Goal: Information Seeking & Learning: Compare options

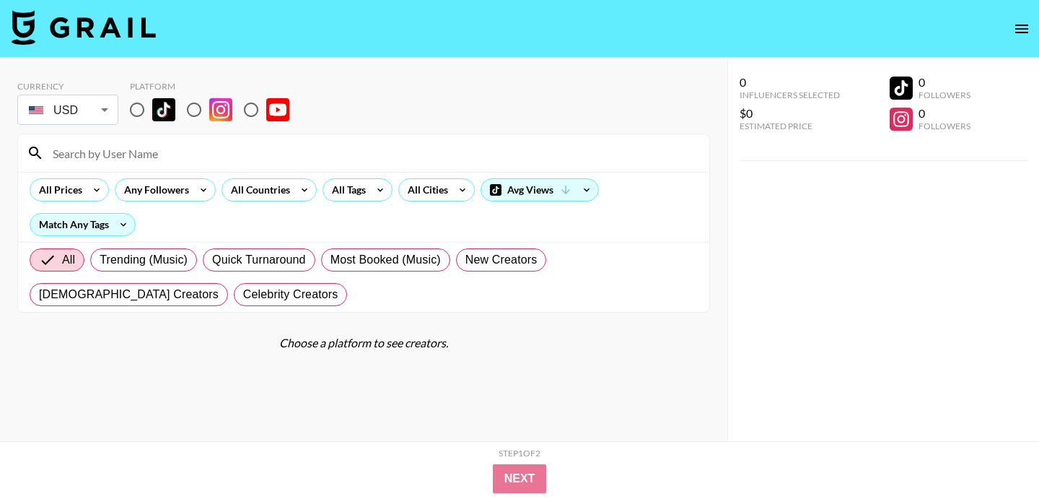
click at [400, 158] on input at bounding box center [372, 152] width 657 height 23
click at [397, 163] on input at bounding box center [372, 152] width 657 height 23
click at [201, 105] on input "radio" at bounding box center [194, 110] width 30 height 30
radio input "true"
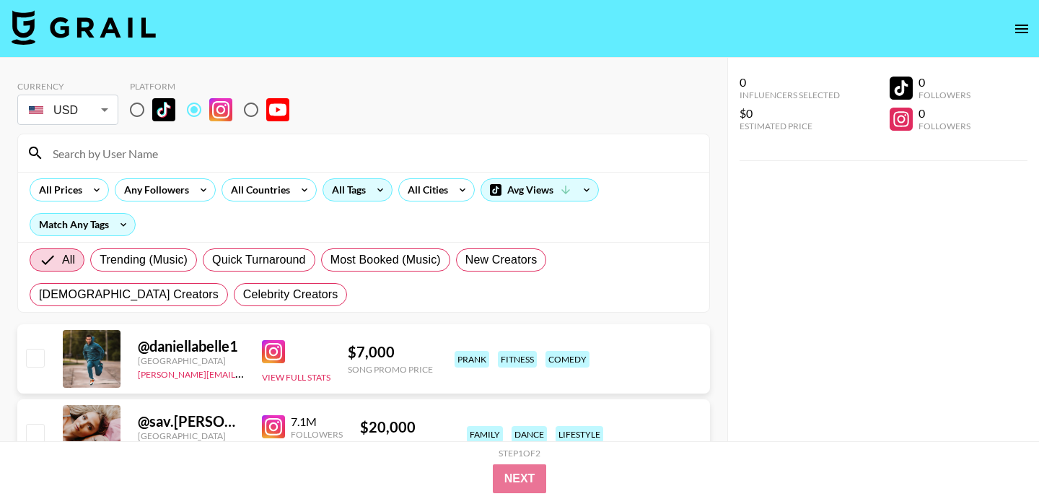
click at [382, 193] on icon at bounding box center [380, 190] width 23 height 22
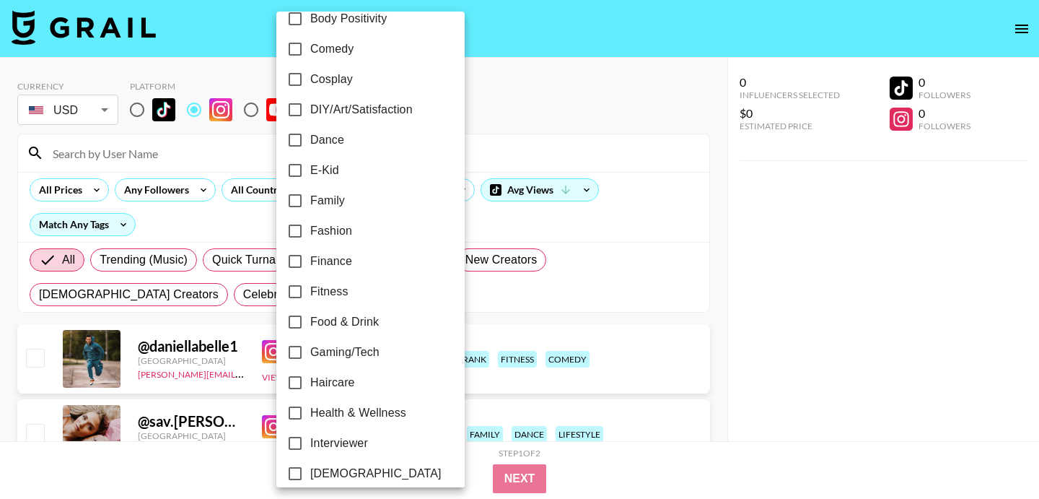
scroll to position [211, 0]
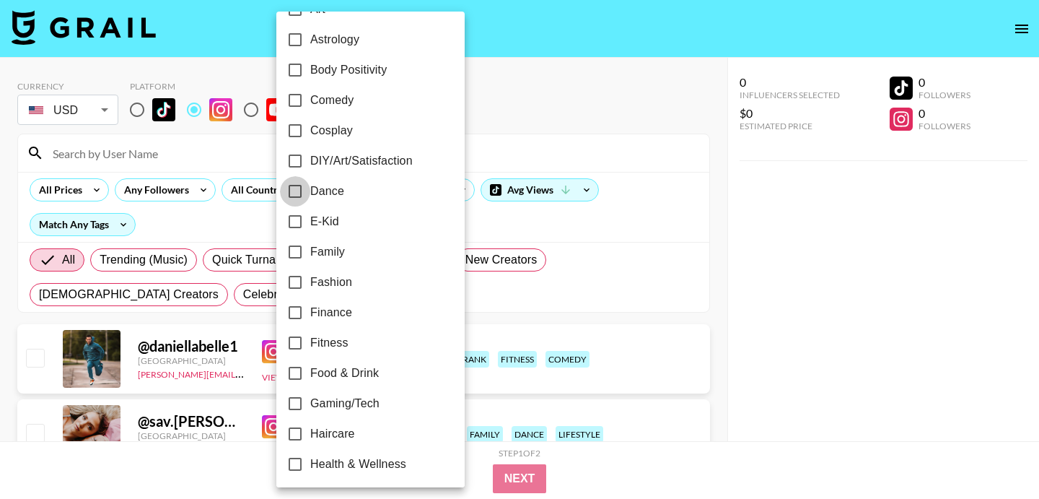
click at [297, 186] on input "Dance" at bounding box center [295, 191] width 30 height 30
checkbox input "true"
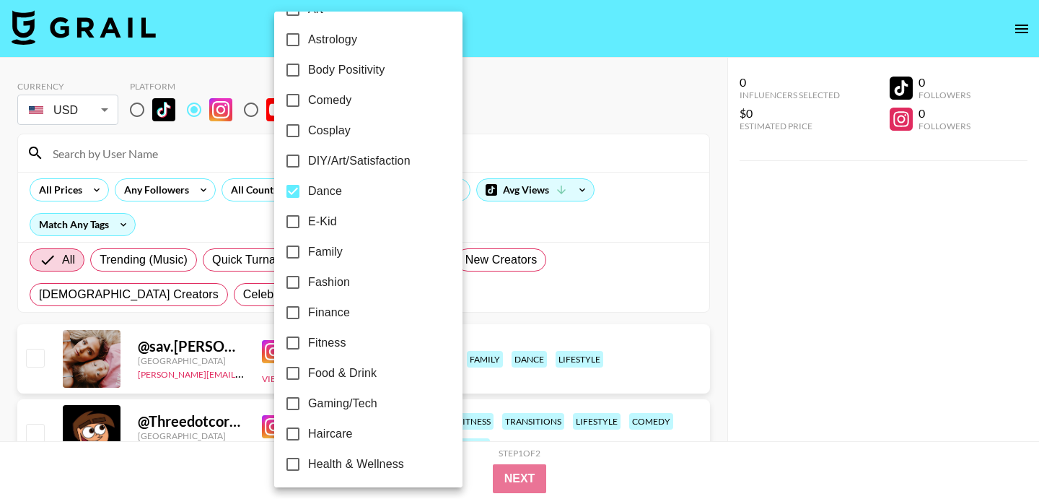
click at [512, 302] on div at bounding box center [519, 249] width 1039 height 499
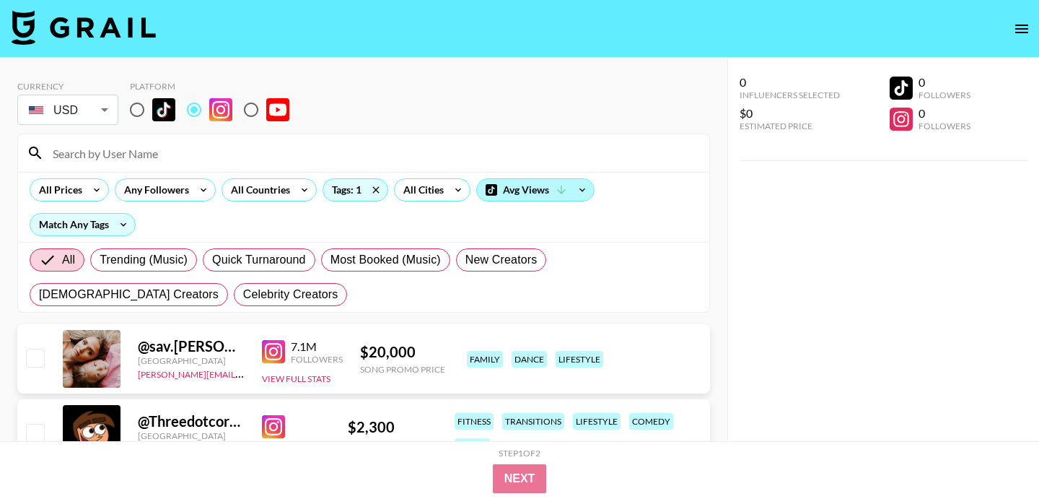
click at [513, 191] on div "Avg Views" at bounding box center [535, 190] width 117 height 22
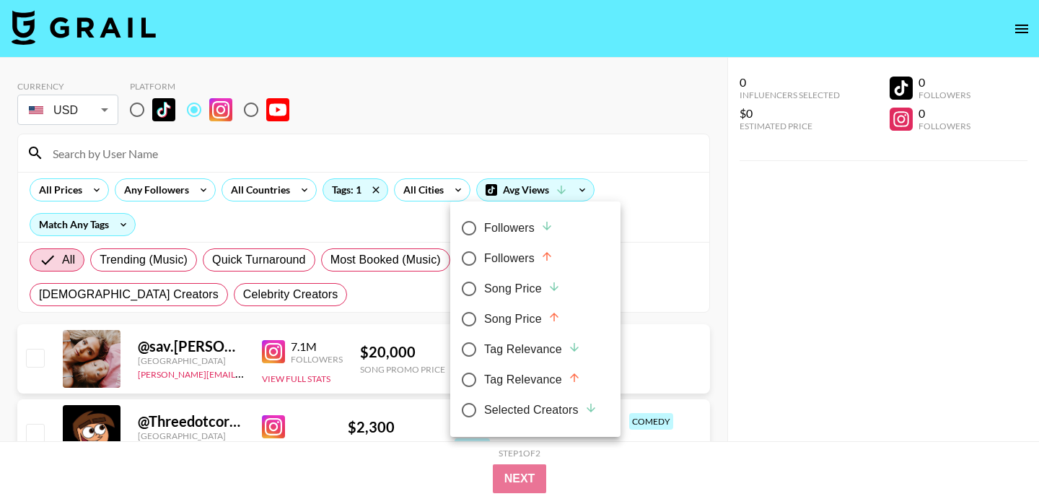
click at [509, 220] on div "Followers" at bounding box center [518, 227] width 69 height 17
click at [484, 220] on input "Followers" at bounding box center [469, 228] width 30 height 30
radio input "true"
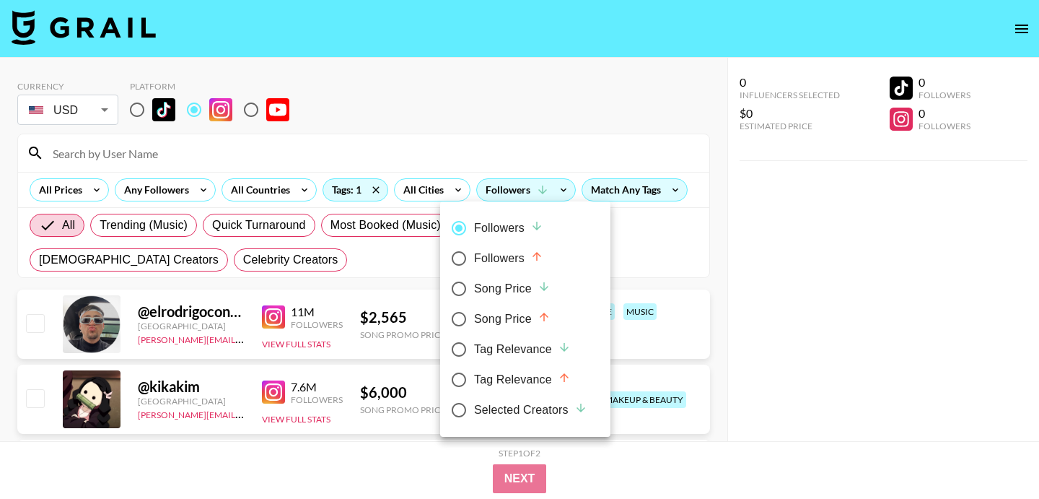
click at [521, 193] on div at bounding box center [519, 249] width 1039 height 499
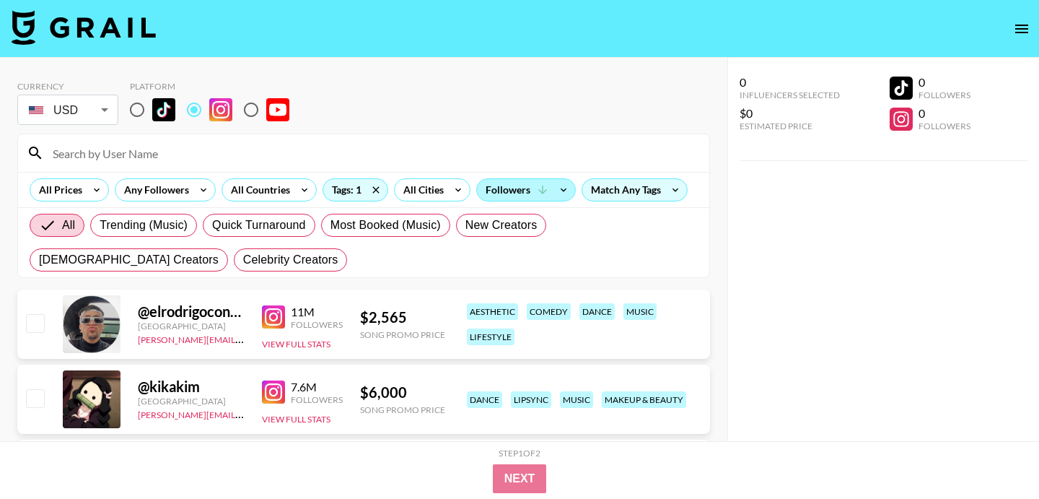
click at [523, 190] on div "Followers" at bounding box center [526, 190] width 98 height 22
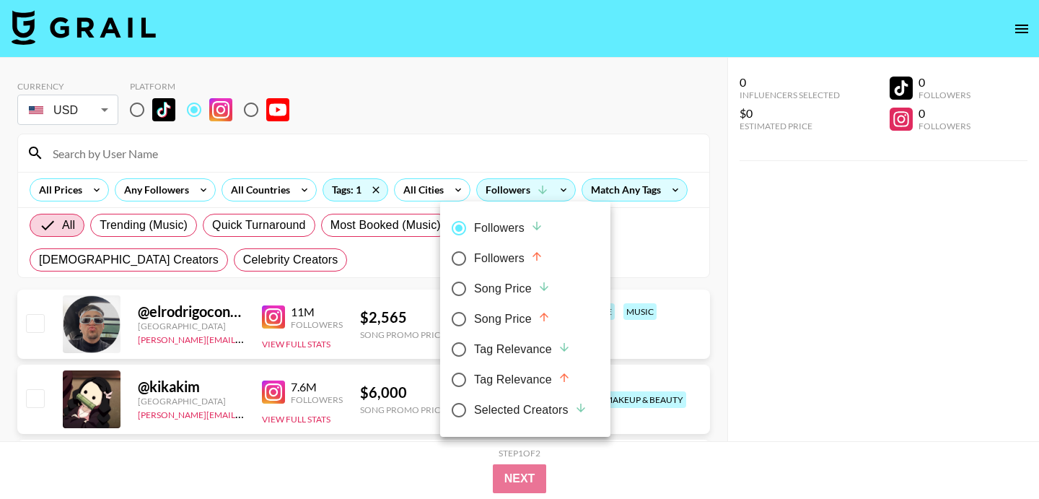
click at [494, 285] on div "Song Price" at bounding box center [512, 288] width 77 height 17
click at [474, 285] on input "Song Price" at bounding box center [459, 289] width 30 height 30
radio input "true"
radio input "false"
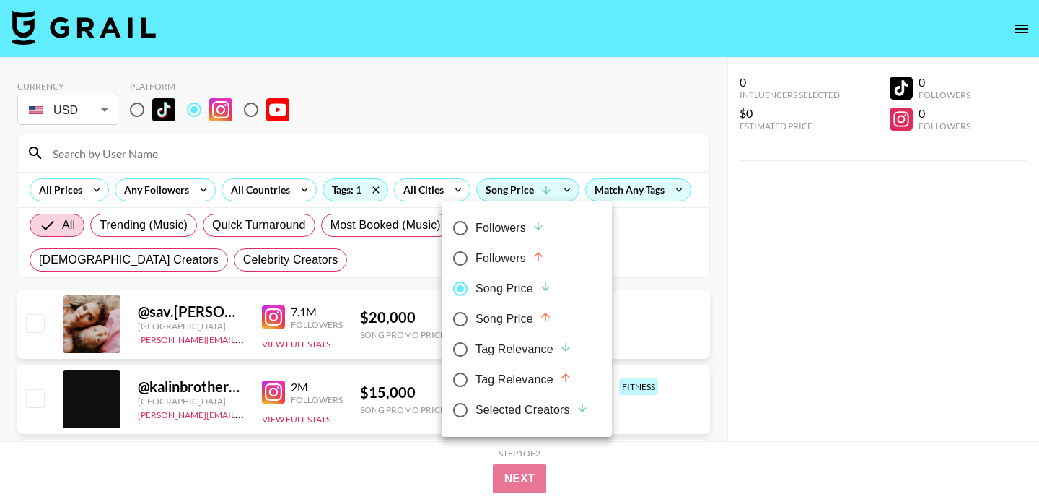
click at [510, 326] on div "Song Price" at bounding box center [514, 318] width 77 height 17
click at [476, 326] on input "Song Price" at bounding box center [460, 319] width 30 height 30
radio input "true"
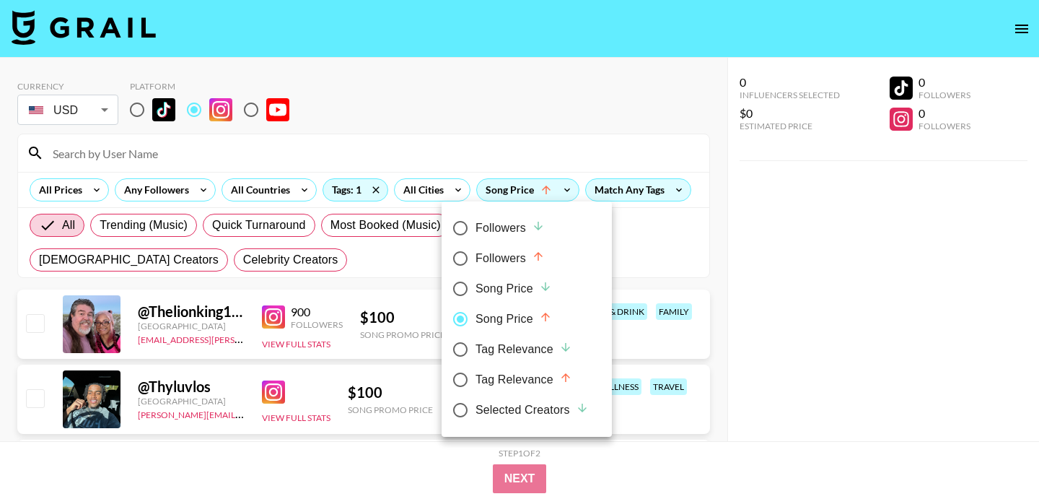
click at [502, 292] on div "Song Price" at bounding box center [514, 288] width 77 height 17
click at [476, 292] on input "Song Price" at bounding box center [460, 289] width 30 height 30
radio input "true"
radio input "false"
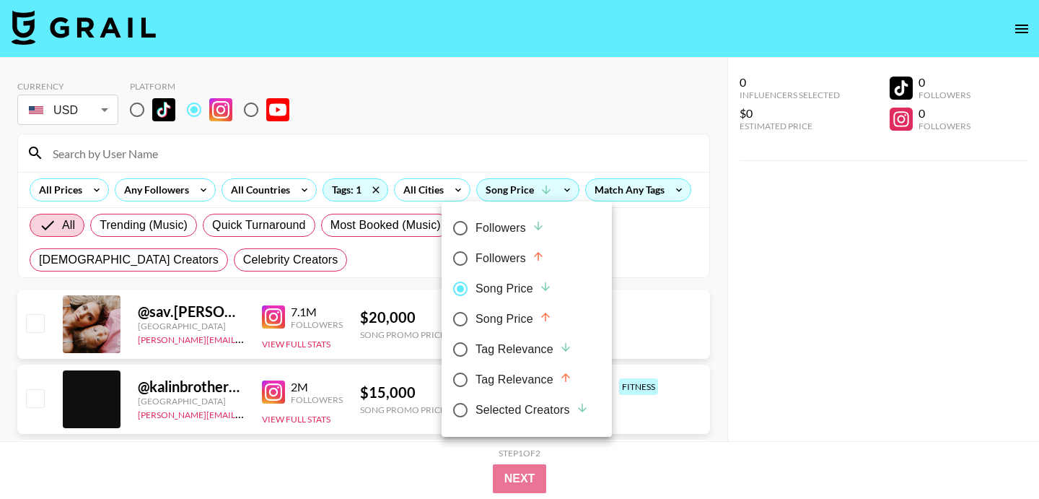
click at [162, 184] on div at bounding box center [519, 249] width 1039 height 499
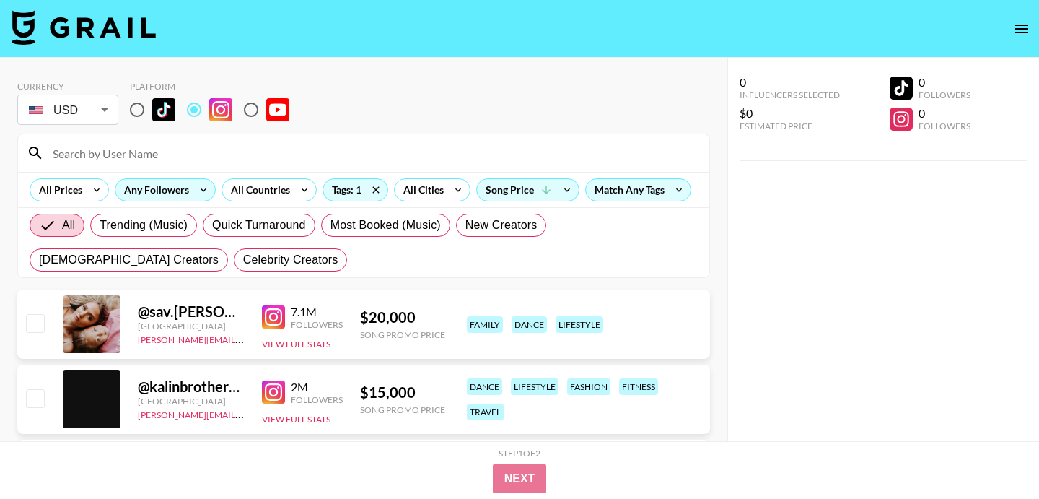
click at [159, 192] on div "Any Followers" at bounding box center [153, 190] width 77 height 22
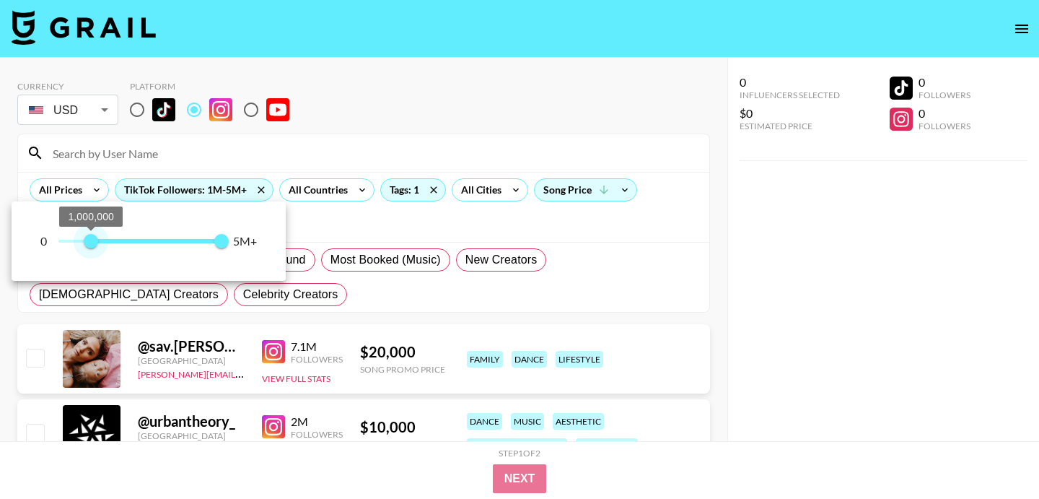
type input "1000000"
drag, startPoint x: 56, startPoint y: 245, endPoint x: 90, endPoint y: 264, distance: 39.4
click at [90, 264] on div "0 1,000,000 5,000,000 5M+" at bounding box center [149, 240] width 274 height 79
click at [311, 232] on div at bounding box center [519, 249] width 1039 height 499
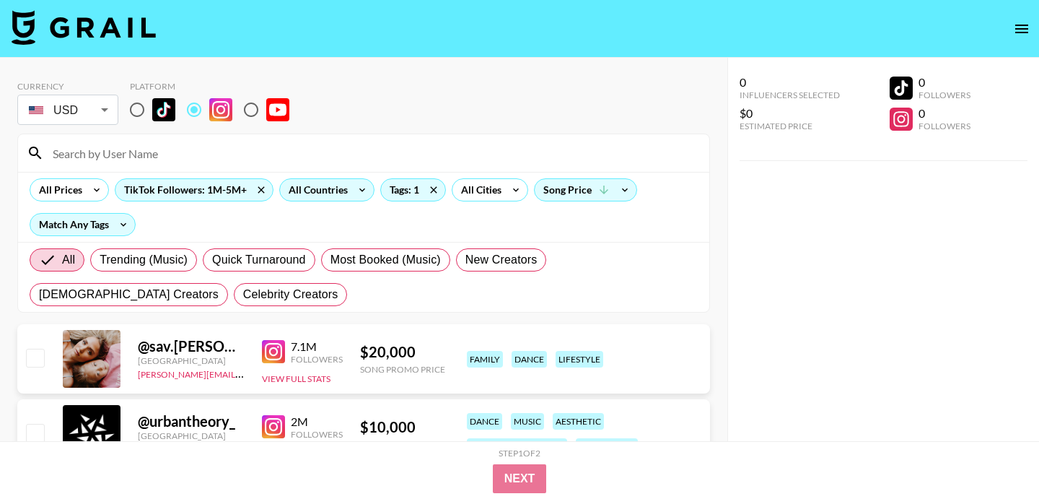
click at [341, 189] on div "All Countries" at bounding box center [315, 190] width 71 height 22
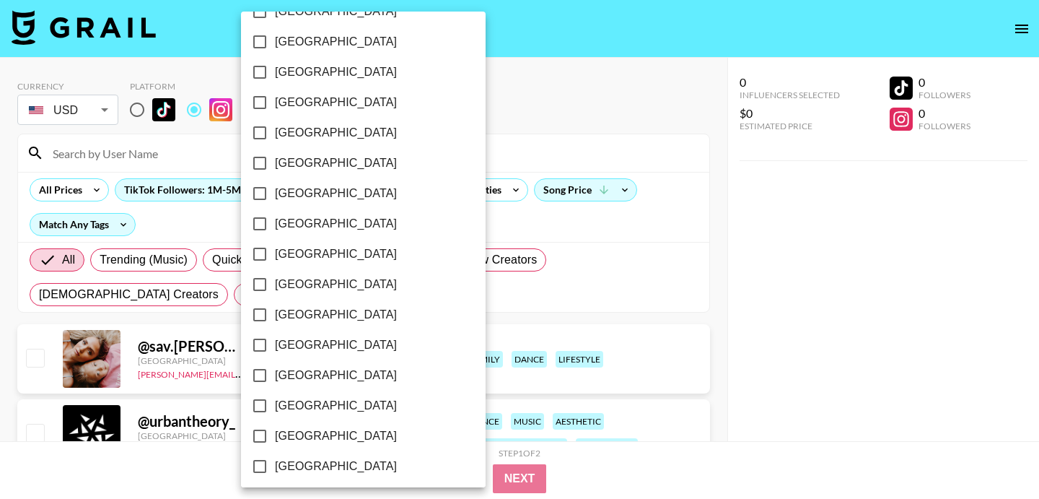
scroll to position [1185, 0]
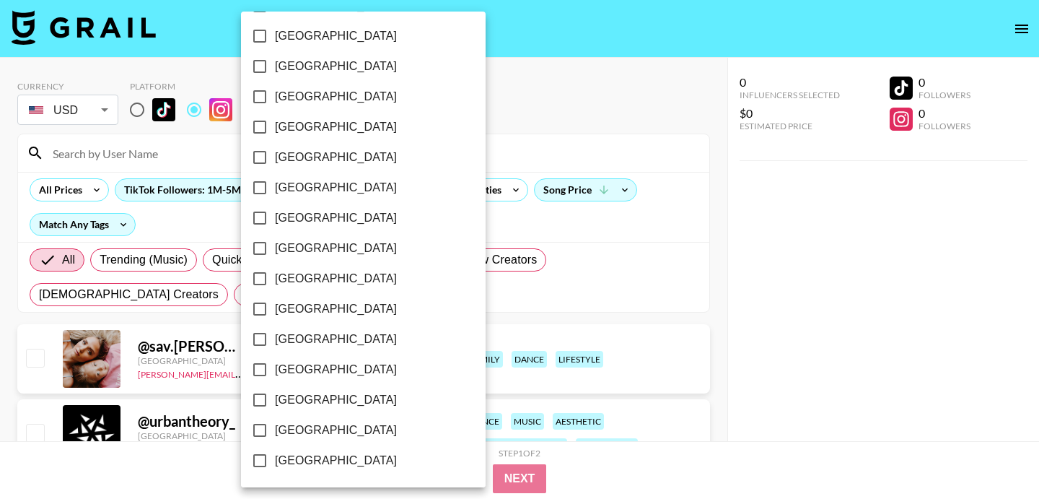
click at [295, 430] on span "[GEOGRAPHIC_DATA]" at bounding box center [336, 430] width 122 height 17
click at [275, 430] on input "[GEOGRAPHIC_DATA]" at bounding box center [260, 430] width 30 height 30
checkbox input "true"
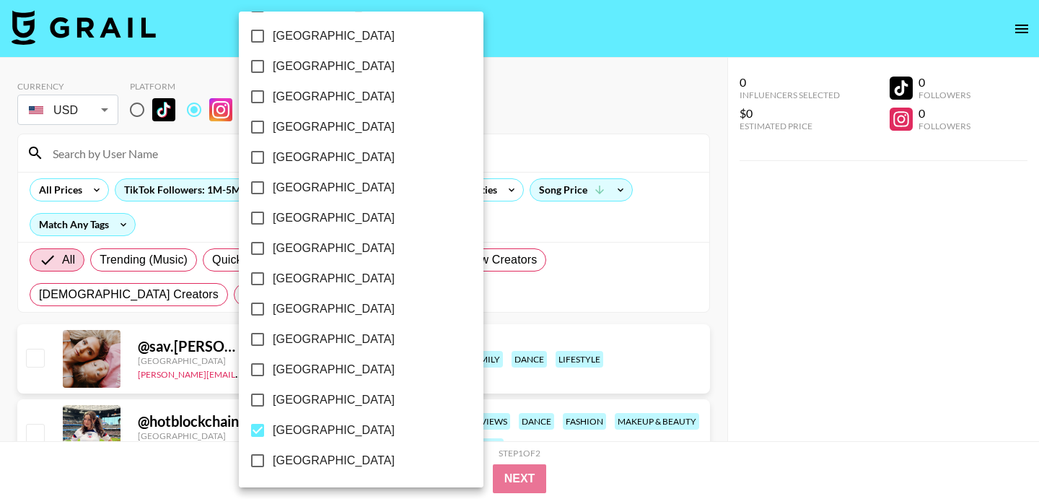
click at [448, 422] on div at bounding box center [519, 249] width 1039 height 499
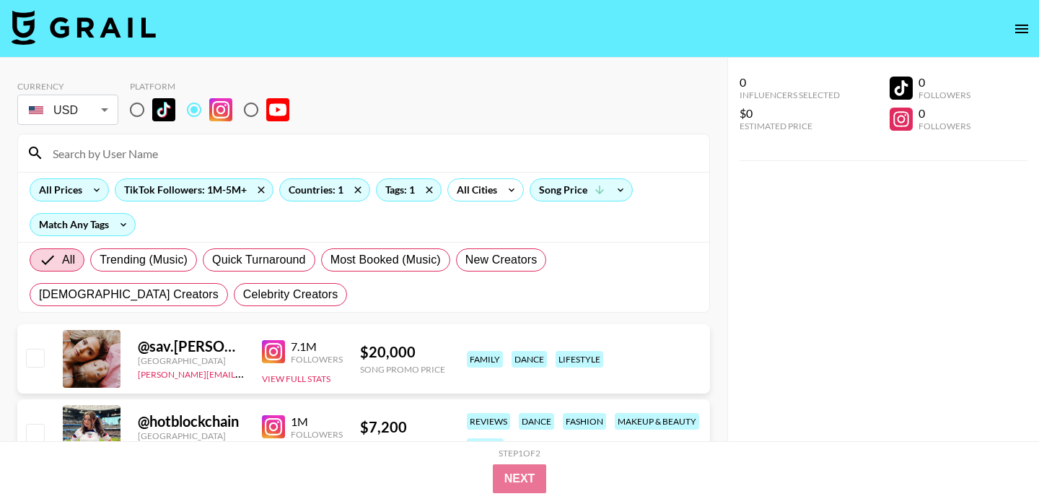
click at [92, 196] on icon at bounding box center [96, 190] width 23 height 22
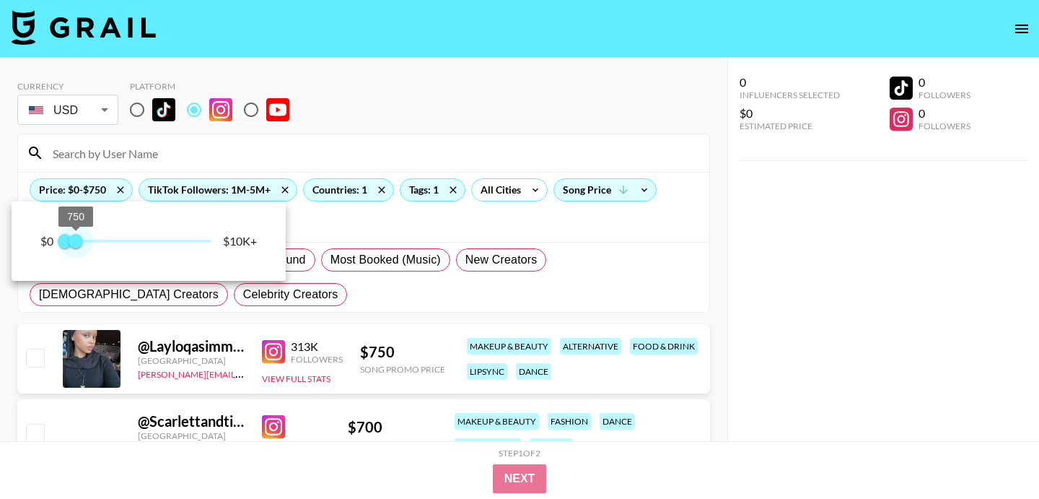
type input "1000"
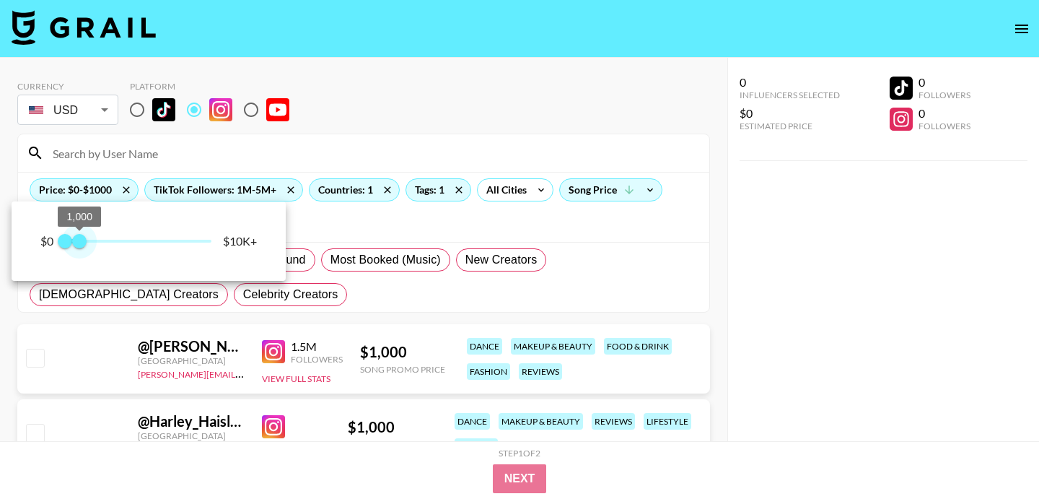
drag, startPoint x: 203, startPoint y: 240, endPoint x: 79, endPoint y: 239, distance: 124.2
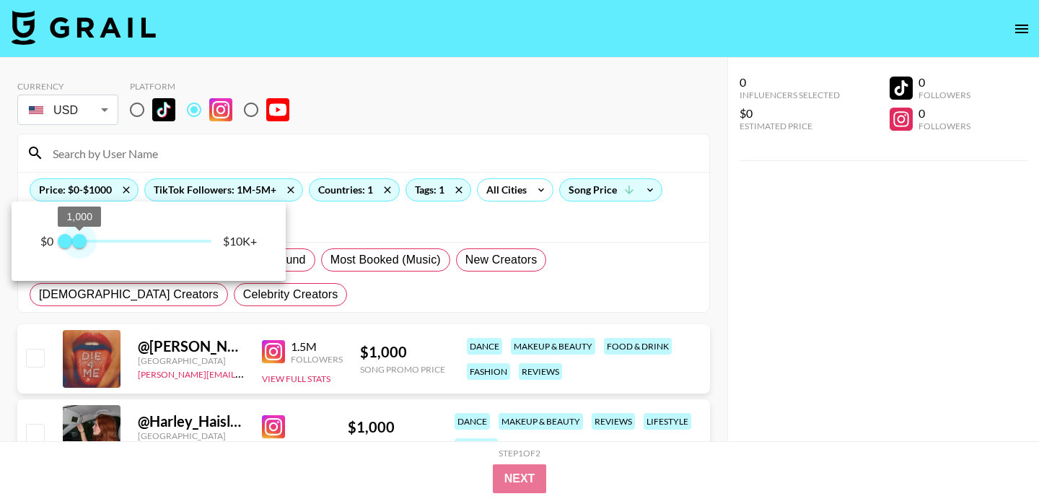
click at [79, 239] on span "1,000" at bounding box center [79, 241] width 14 height 14
click at [413, 302] on div at bounding box center [519, 249] width 1039 height 499
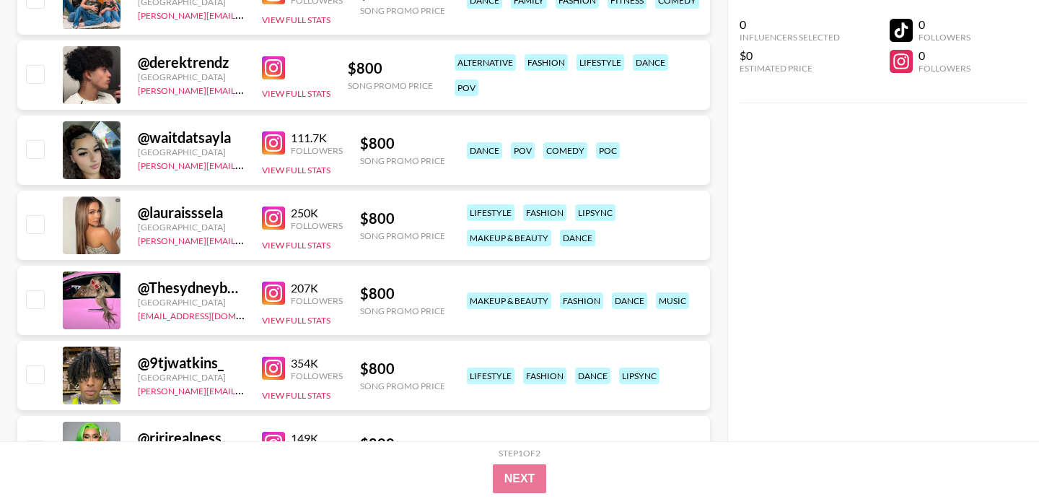
scroll to position [1185, 0]
click at [272, 217] on img at bounding box center [273, 217] width 23 height 23
click at [273, 301] on img at bounding box center [273, 292] width 23 height 23
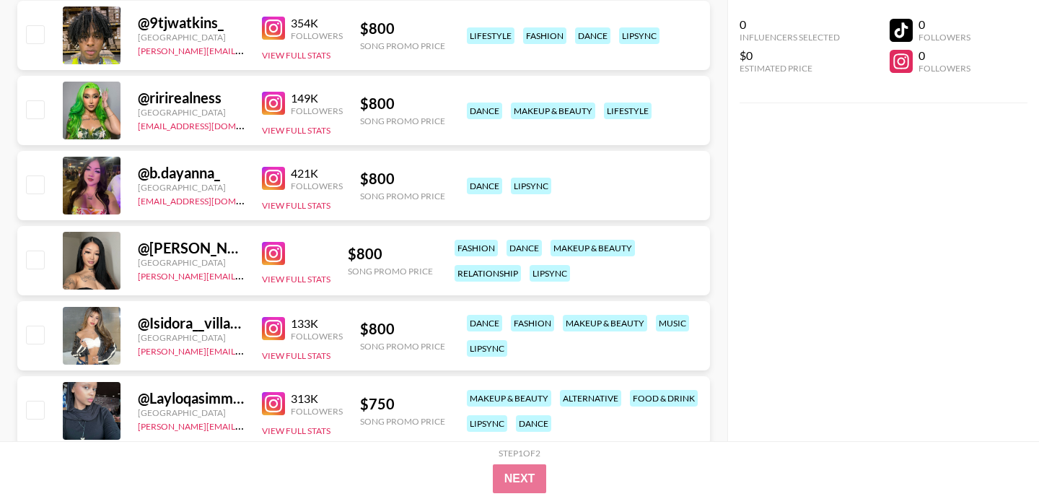
scroll to position [1539, 0]
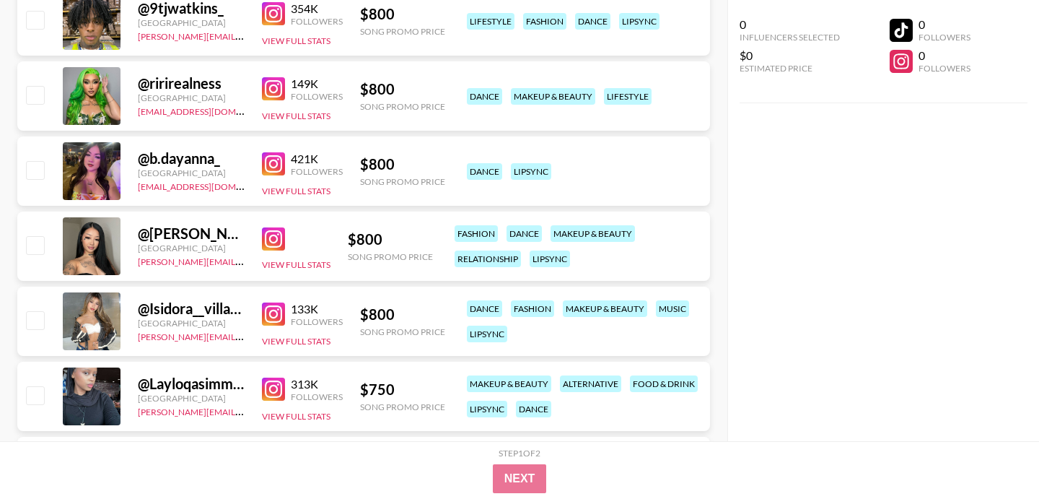
click at [274, 306] on img at bounding box center [273, 313] width 23 height 23
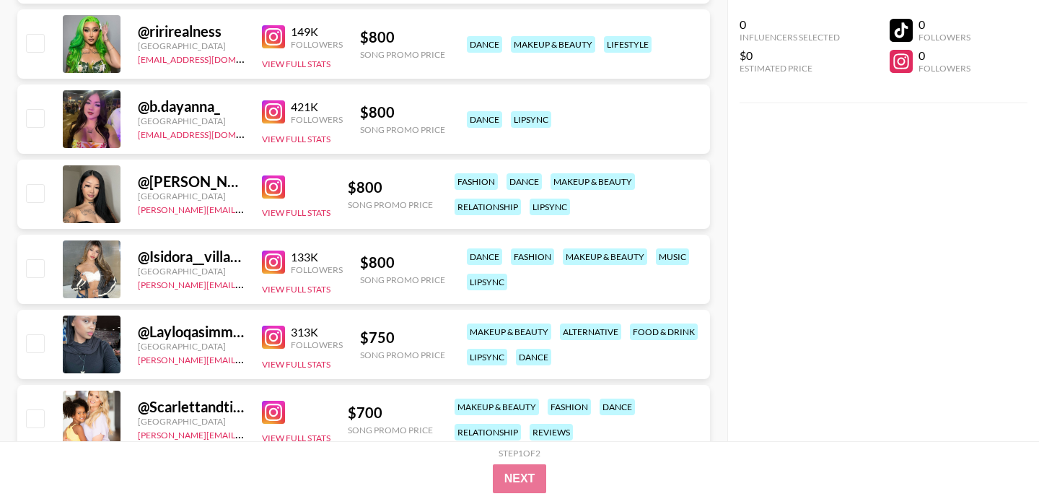
scroll to position [1657, 0]
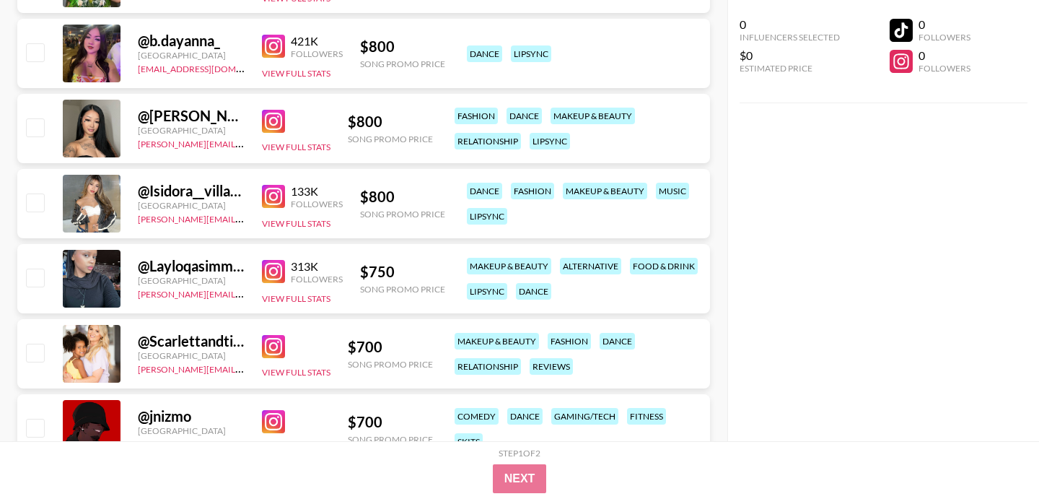
click at [262, 276] on img at bounding box center [273, 271] width 23 height 23
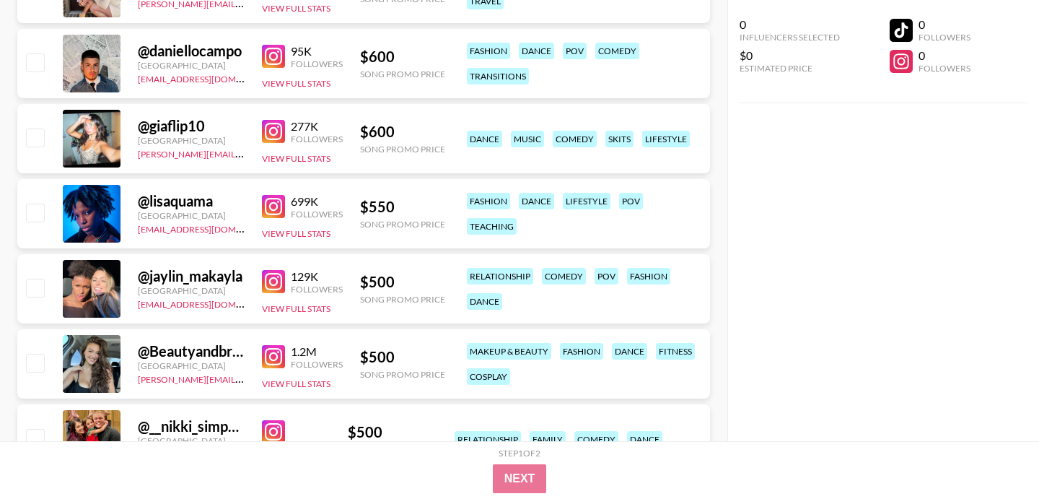
scroll to position [2432, 0]
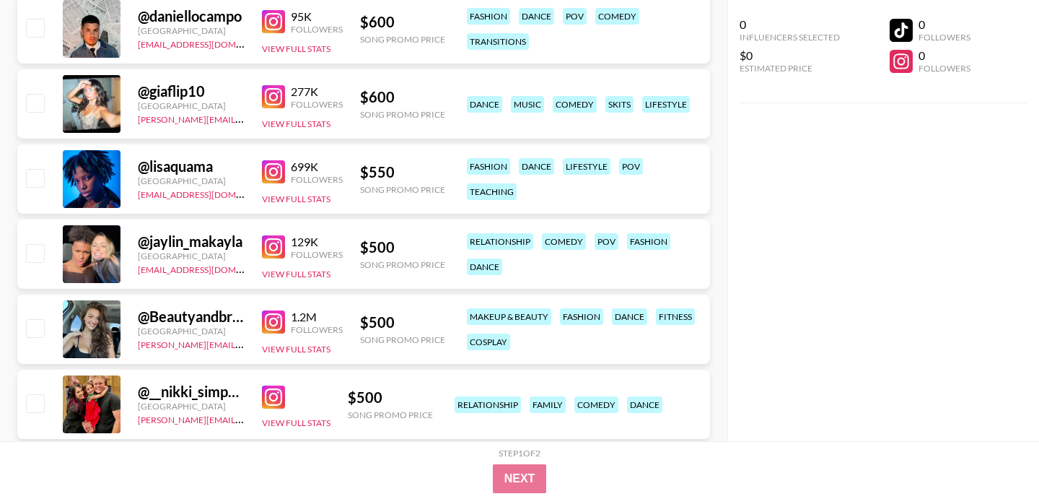
click at [274, 249] on img at bounding box center [273, 246] width 23 height 23
click at [271, 307] on div "1.2M Followers View Full Stats" at bounding box center [302, 329] width 81 height 51
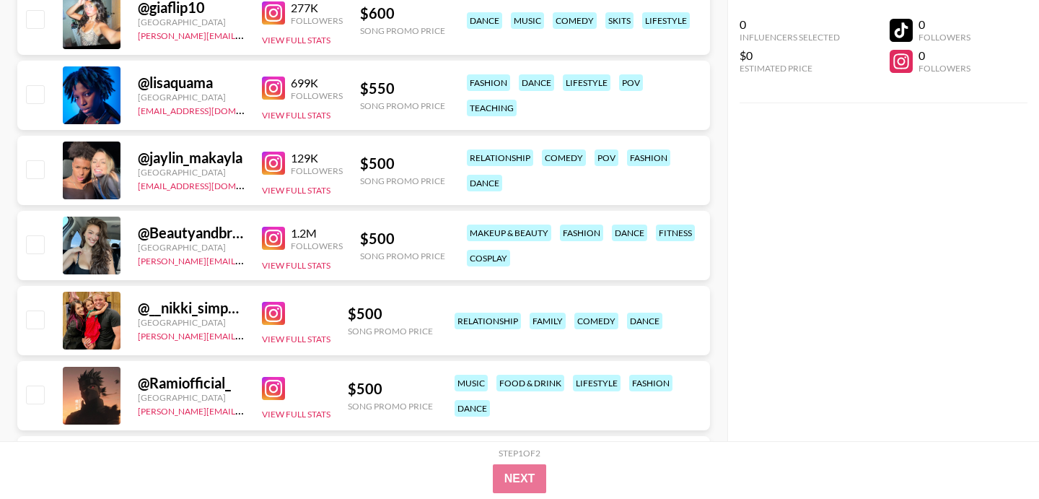
click at [280, 306] on img at bounding box center [273, 313] width 23 height 23
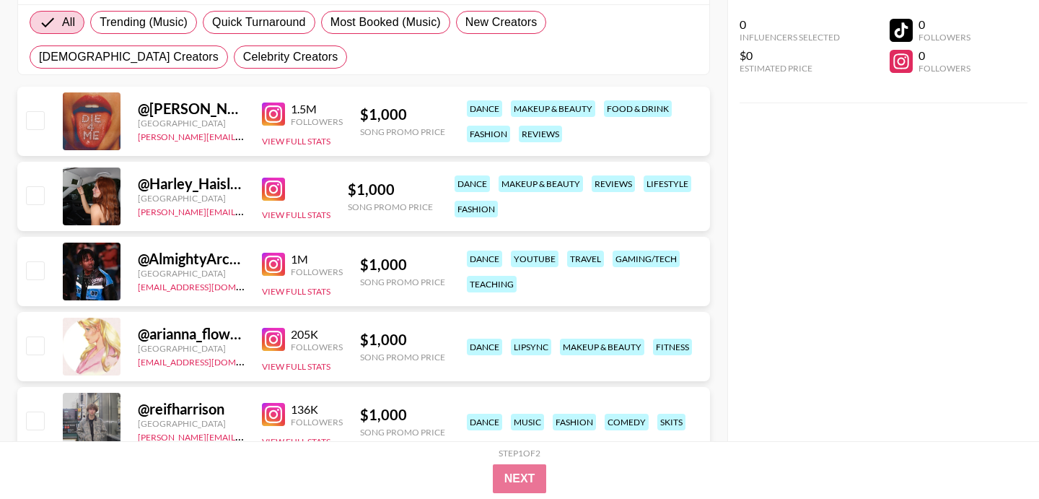
scroll to position [0, 0]
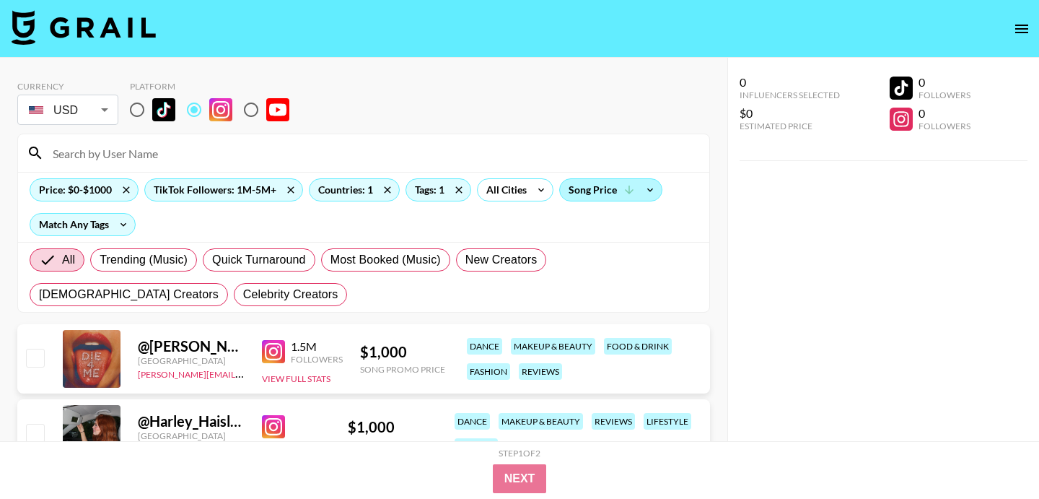
click at [588, 192] on div "Song Price" at bounding box center [611, 190] width 102 height 22
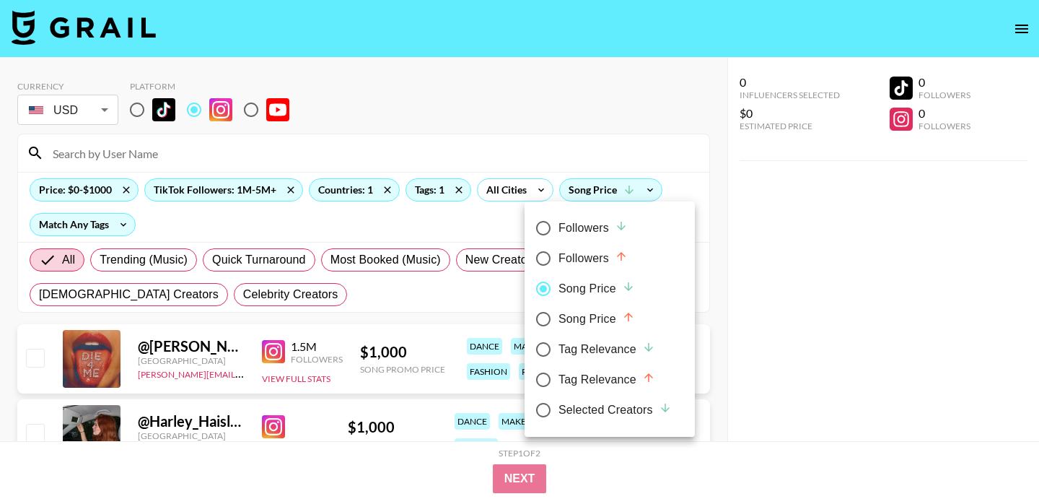
click at [596, 217] on label "Followers" at bounding box center [600, 228] width 144 height 30
click at [559, 217] on input "Followers" at bounding box center [543, 228] width 30 height 30
radio input "true"
radio input "false"
click at [572, 232] on div "Followers" at bounding box center [591, 227] width 69 height 17
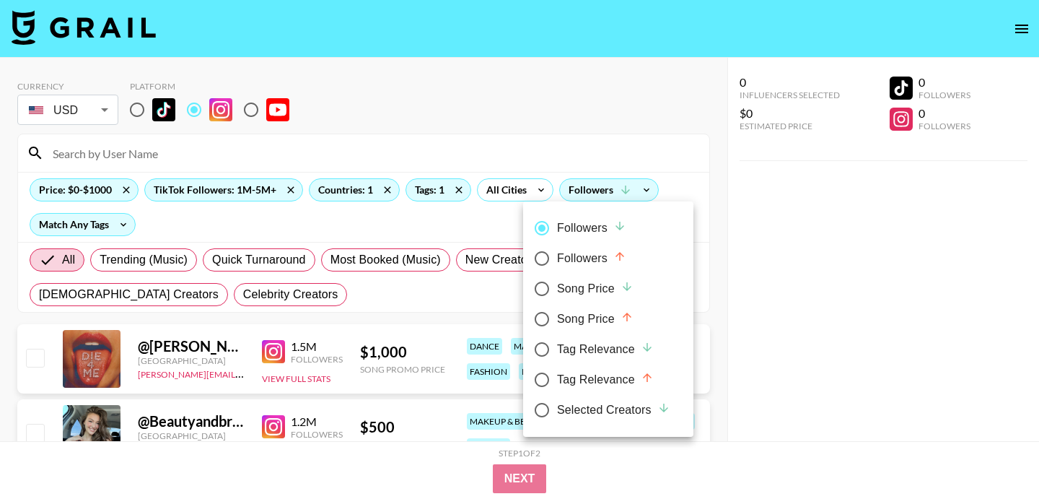
click at [557, 232] on input "Followers" at bounding box center [542, 228] width 30 height 30
click at [545, 350] on input "Tag Relevance" at bounding box center [542, 349] width 30 height 30
radio input "true"
radio input "false"
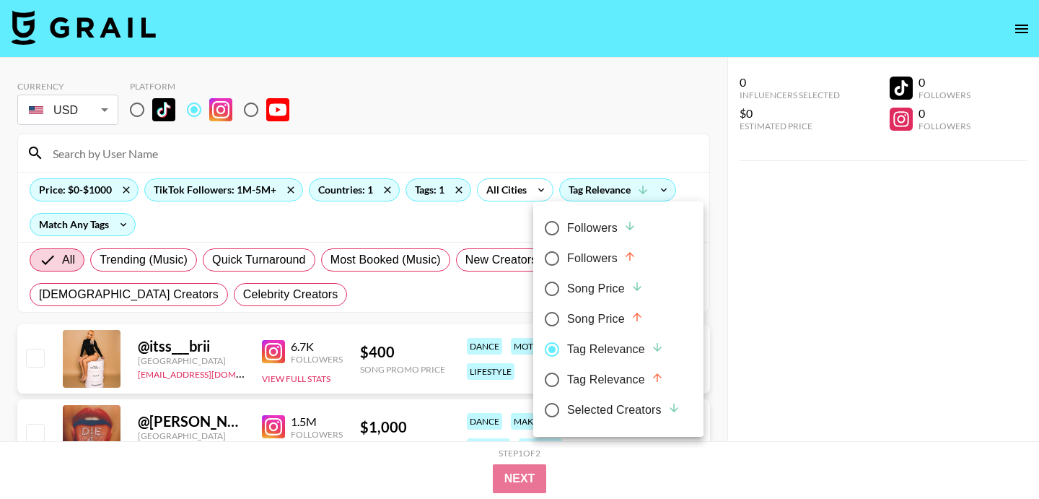
click at [459, 352] on div at bounding box center [519, 249] width 1039 height 499
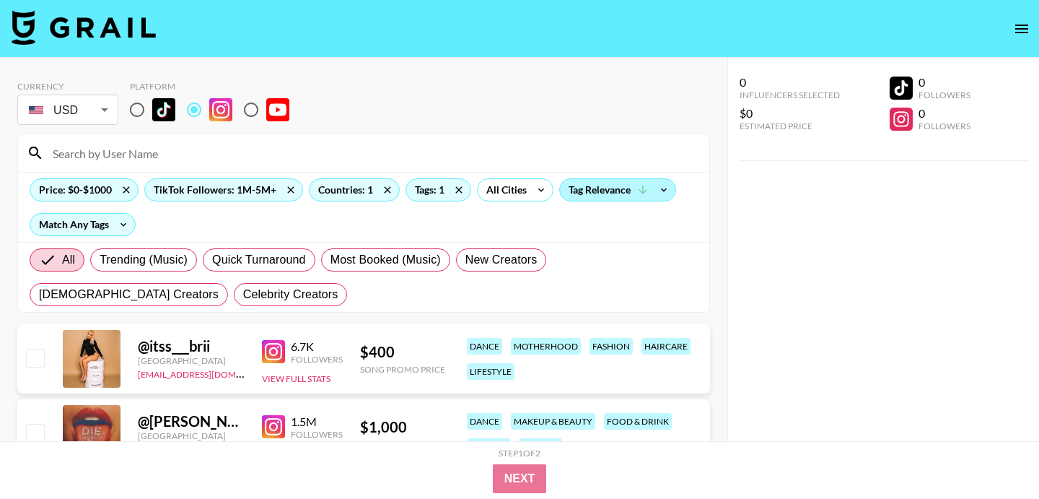
click at [599, 198] on div "Tag Relevance" at bounding box center [617, 190] width 115 height 22
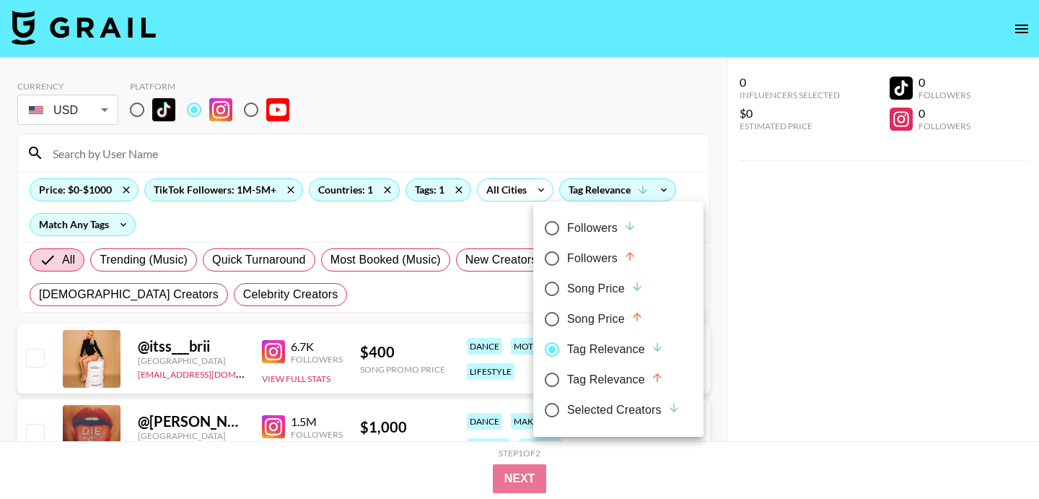
click at [583, 285] on div "Song Price" at bounding box center [605, 288] width 77 height 17
click at [567, 285] on input "Song Price" at bounding box center [552, 289] width 30 height 30
radio input "true"
radio input "false"
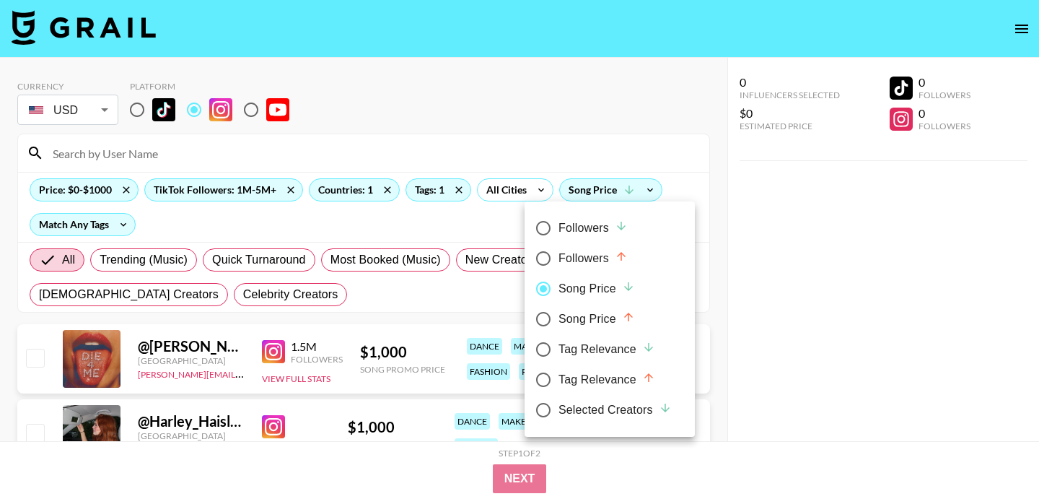
click at [395, 228] on div at bounding box center [519, 249] width 1039 height 499
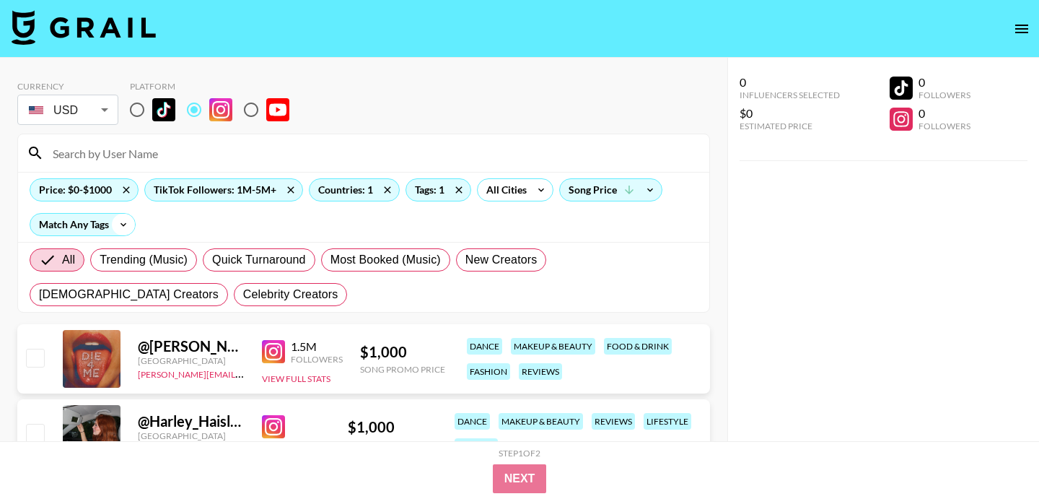
click at [120, 222] on icon at bounding box center [123, 225] width 23 height 22
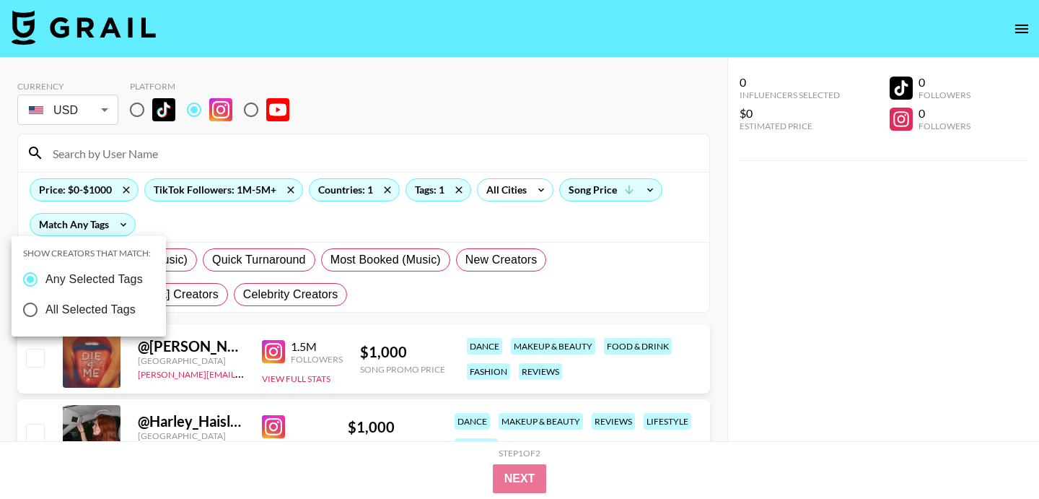
click at [117, 310] on span "All Selected Tags" at bounding box center [90, 309] width 90 height 17
click at [45, 310] on input "All Selected Tags" at bounding box center [30, 310] width 30 height 30
radio input "true"
radio input "false"
click at [353, 229] on div at bounding box center [519, 249] width 1039 height 499
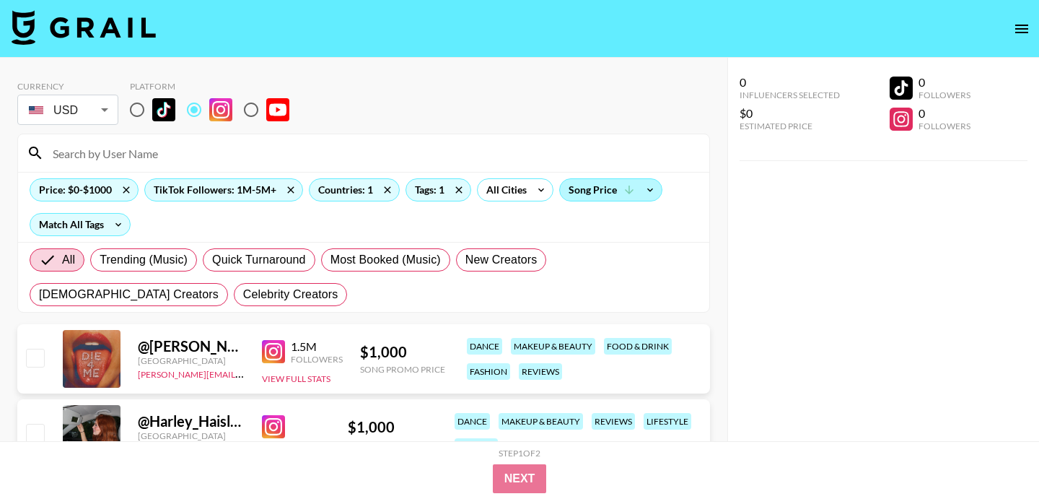
click at [627, 193] on icon at bounding box center [629, 189] width 13 height 13
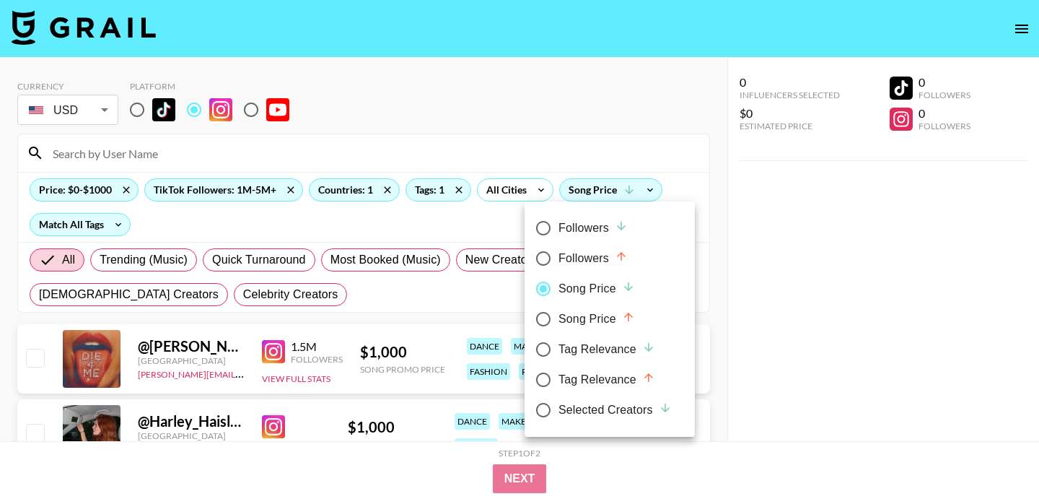
click at [599, 227] on div "Followers" at bounding box center [593, 227] width 69 height 17
click at [559, 227] on input "Followers" at bounding box center [543, 228] width 30 height 30
radio input "true"
radio input "false"
click at [450, 287] on div at bounding box center [519, 249] width 1039 height 499
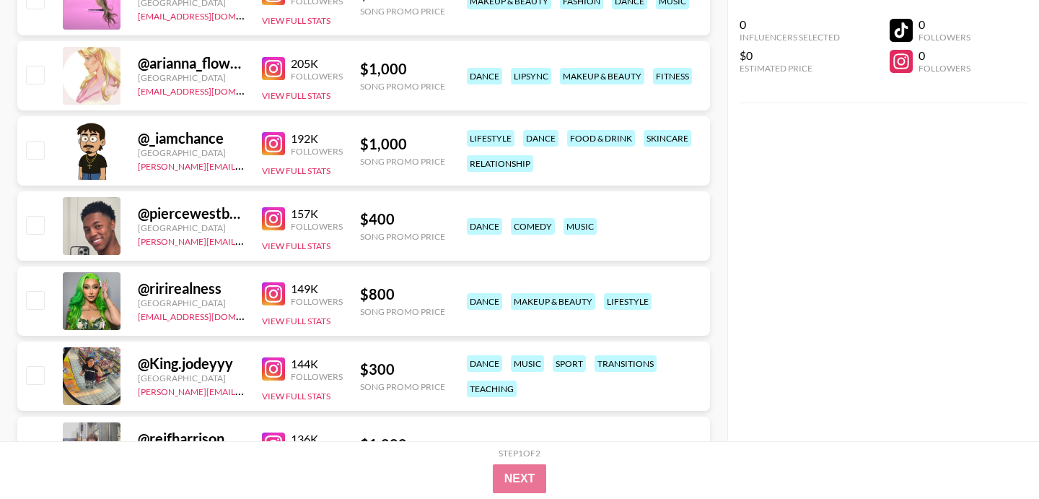
scroll to position [1467, 0]
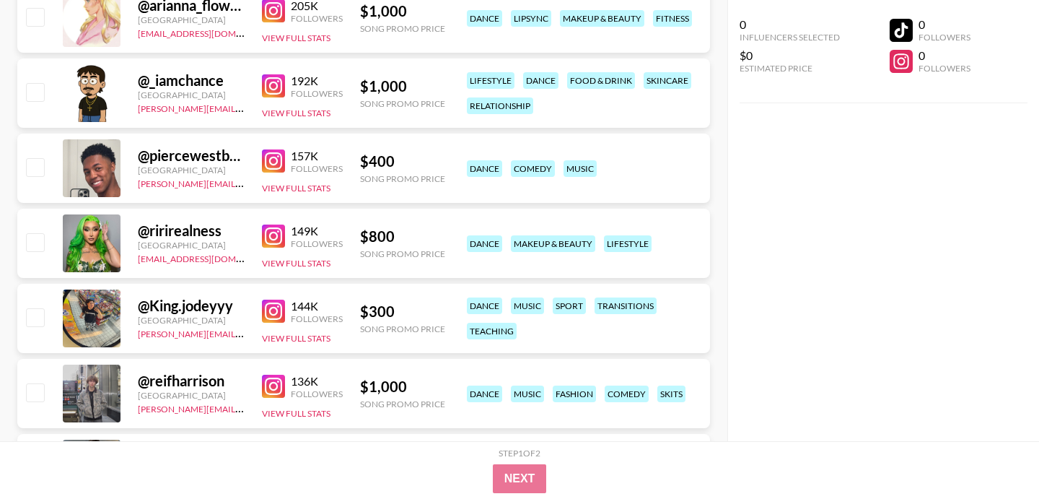
click at [269, 305] on img at bounding box center [273, 311] width 23 height 23
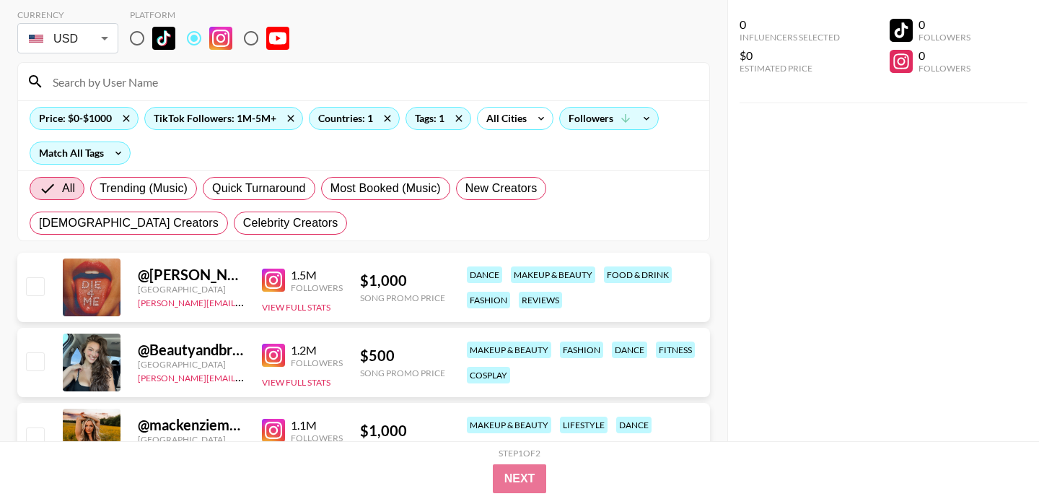
scroll to position [0, 0]
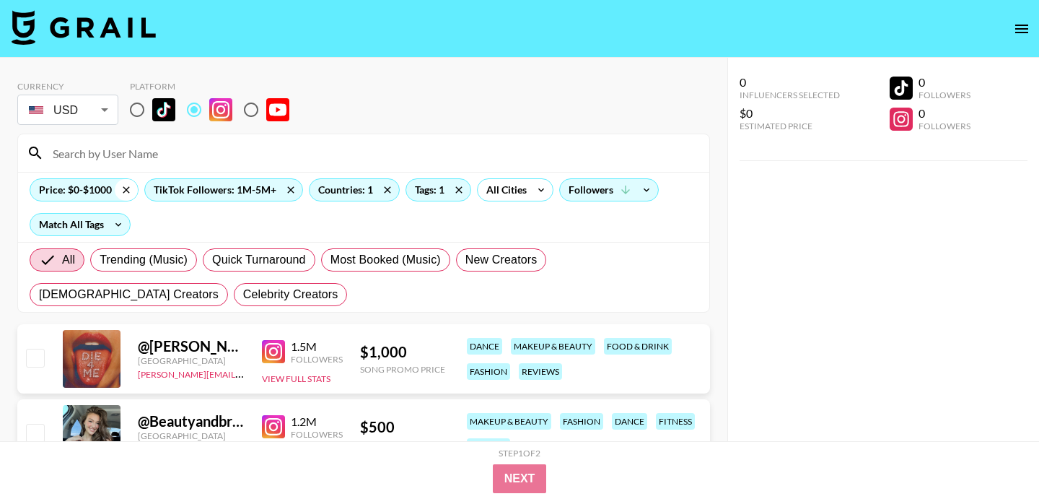
click at [121, 186] on icon at bounding box center [126, 190] width 23 height 22
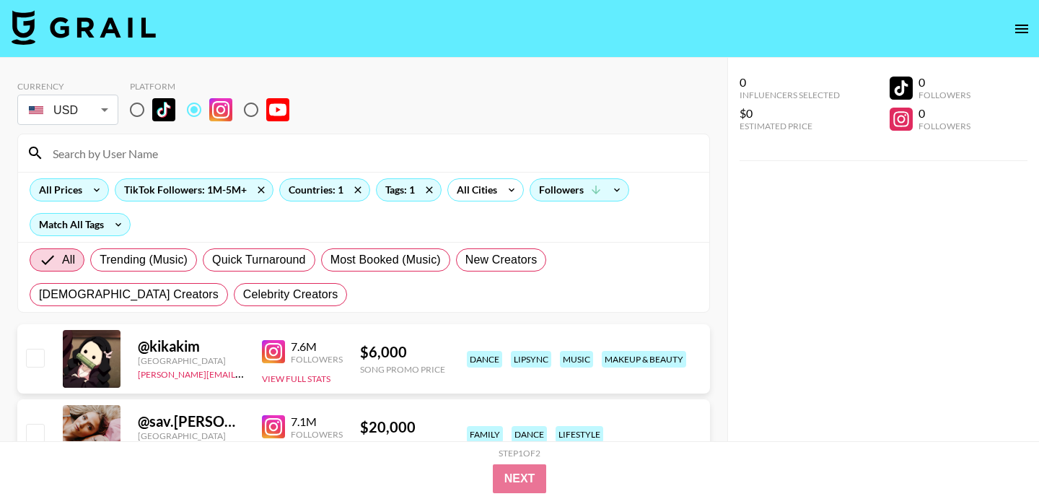
click at [100, 189] on icon at bounding box center [96, 190] width 23 height 22
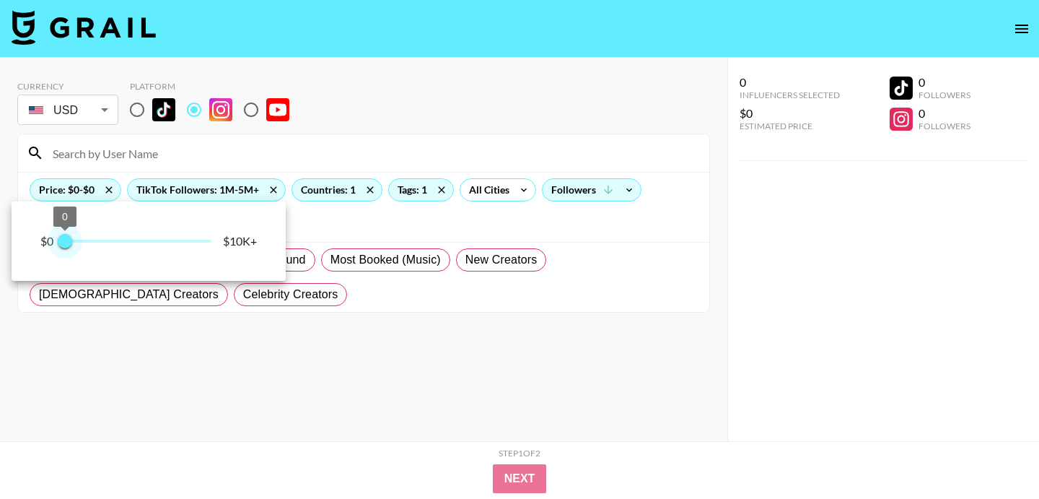
type input "500"
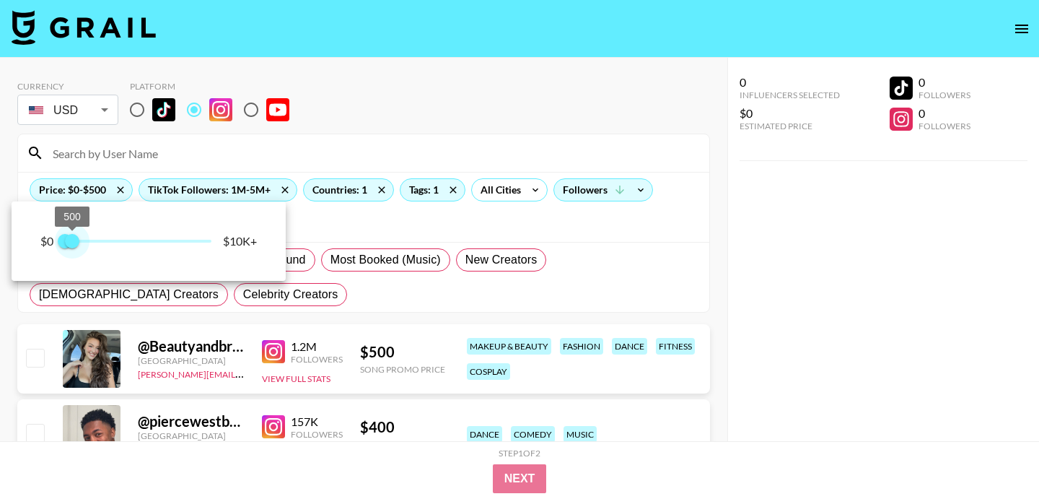
drag, startPoint x: 214, startPoint y: 242, endPoint x: 71, endPoint y: 249, distance: 143.1
click at [71, 248] on span "500" at bounding box center [72, 241] width 14 height 14
click at [321, 311] on div at bounding box center [519, 249] width 1039 height 499
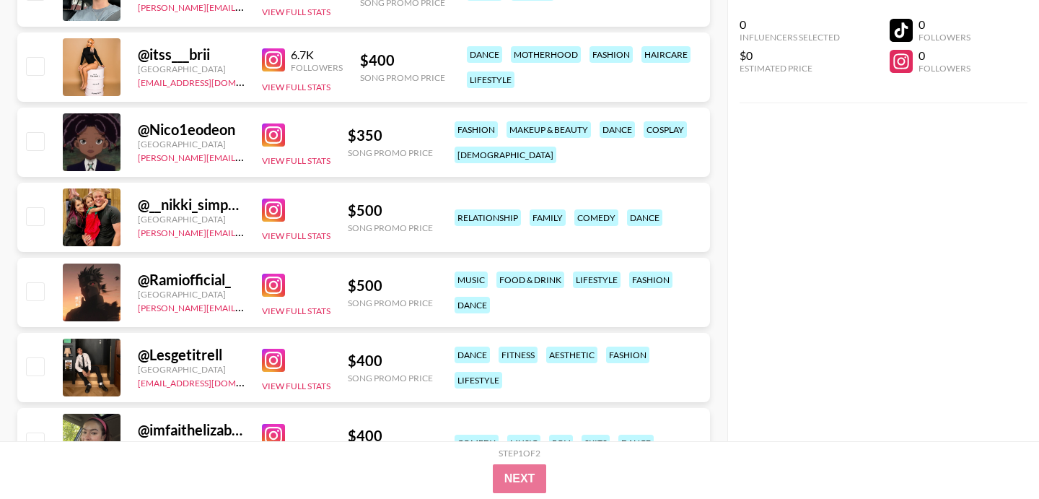
scroll to position [894, 0]
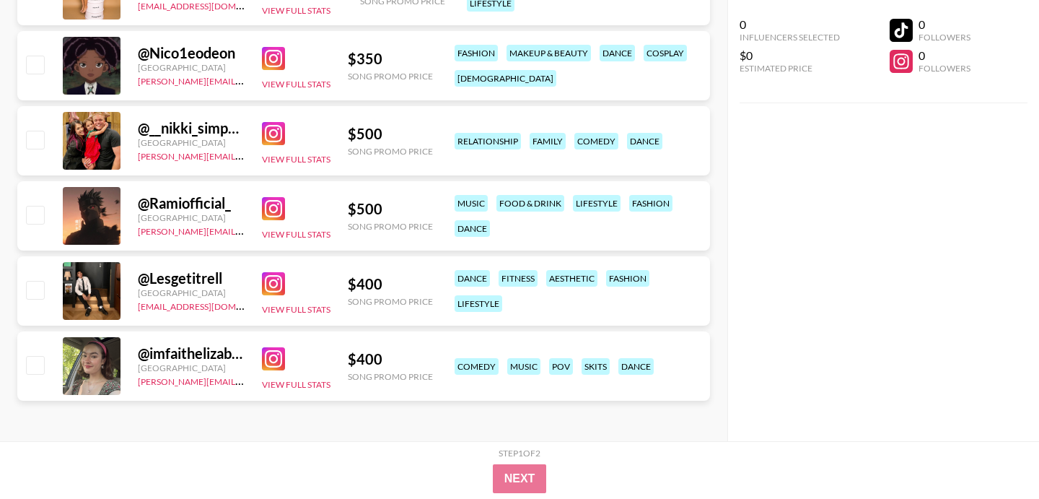
click at [265, 285] on img at bounding box center [273, 283] width 23 height 23
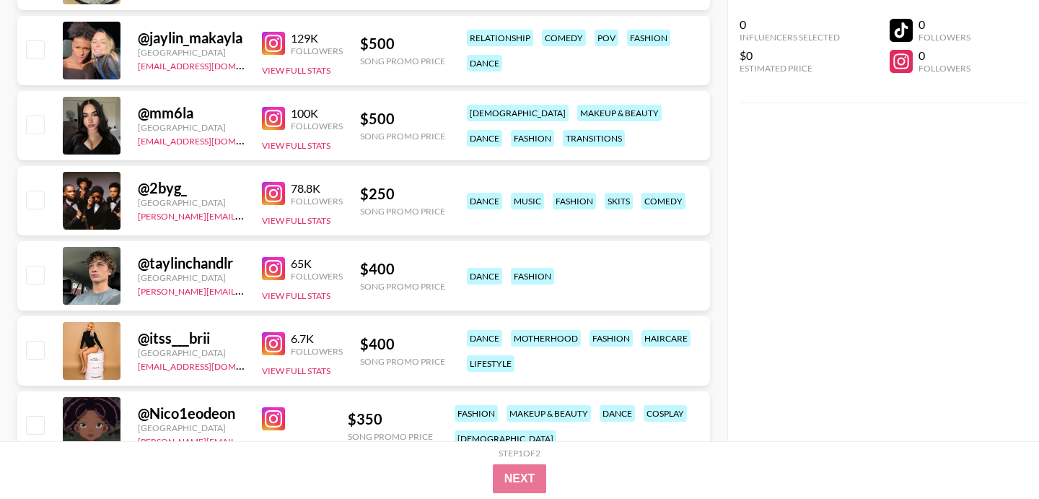
scroll to position [0, 0]
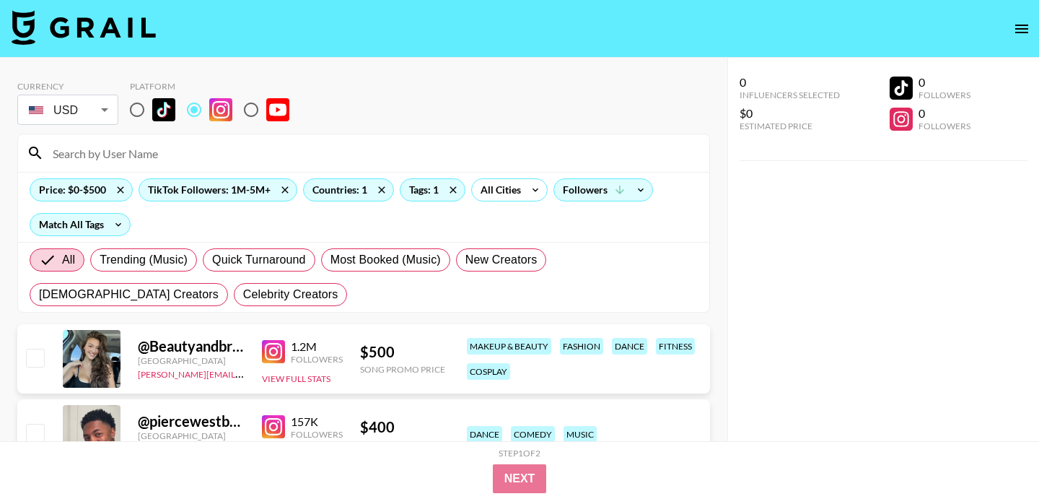
click at [136, 110] on input "radio" at bounding box center [137, 110] width 30 height 30
radio input "true"
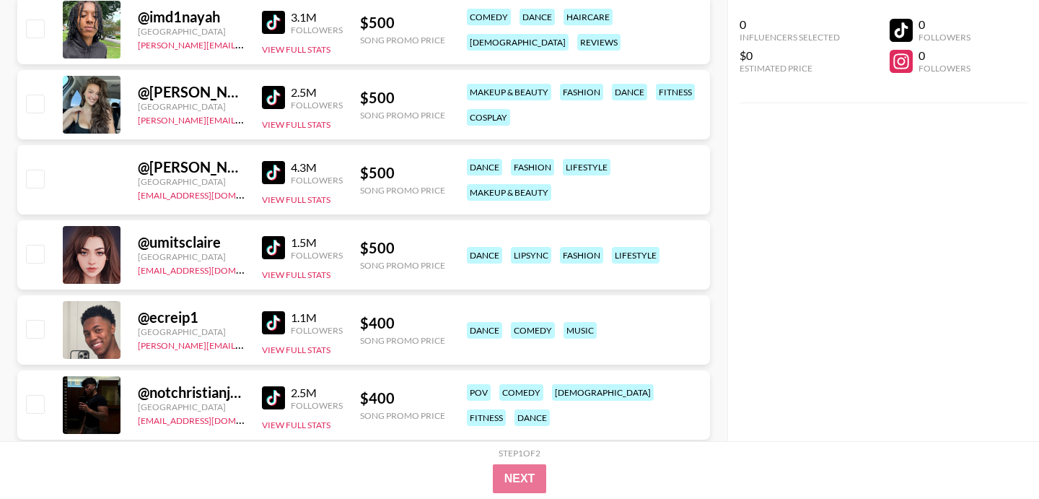
scroll to position [362, 0]
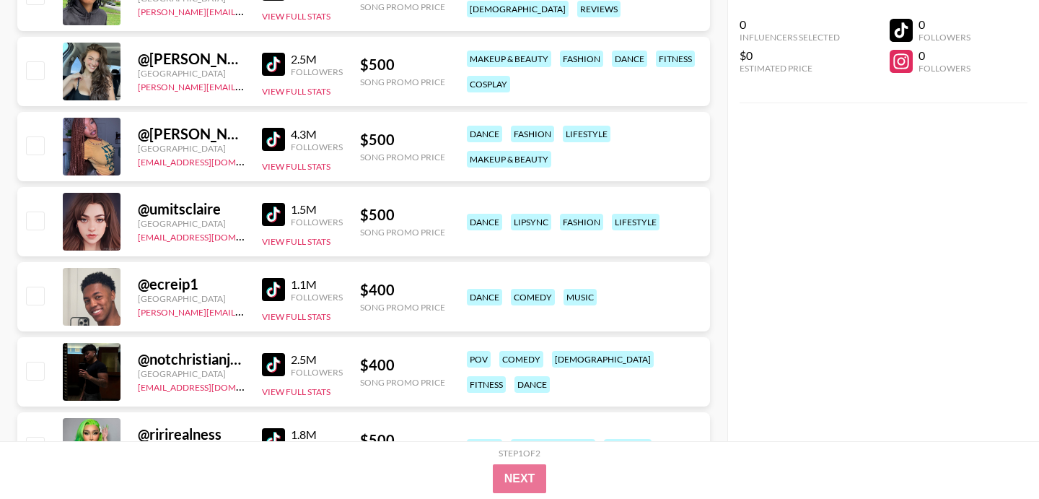
click at [271, 212] on img at bounding box center [273, 214] width 23 height 23
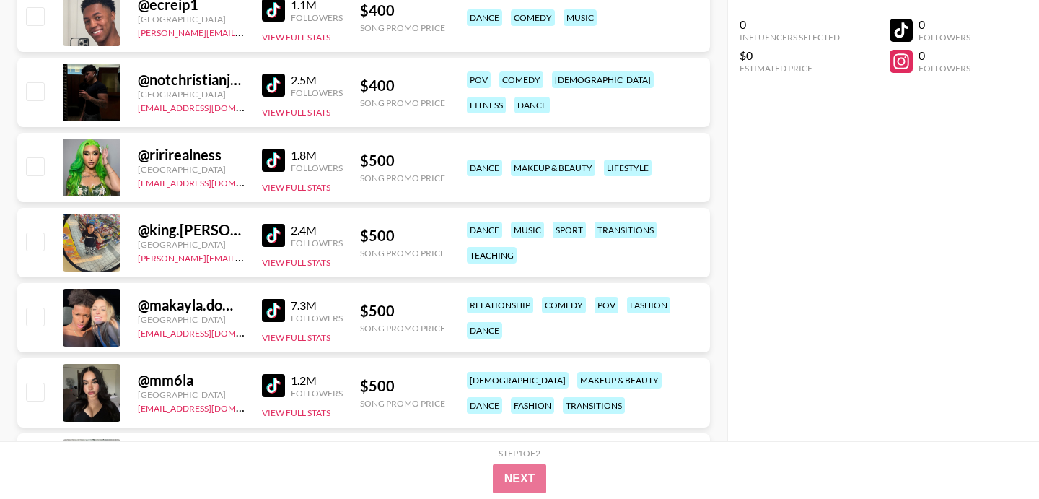
scroll to position [654, 0]
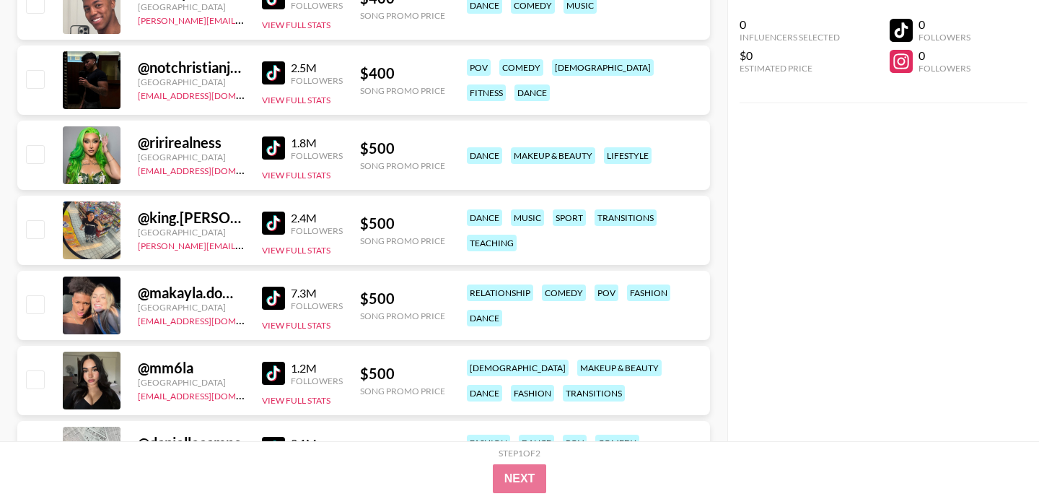
click at [280, 144] on img at bounding box center [273, 147] width 23 height 23
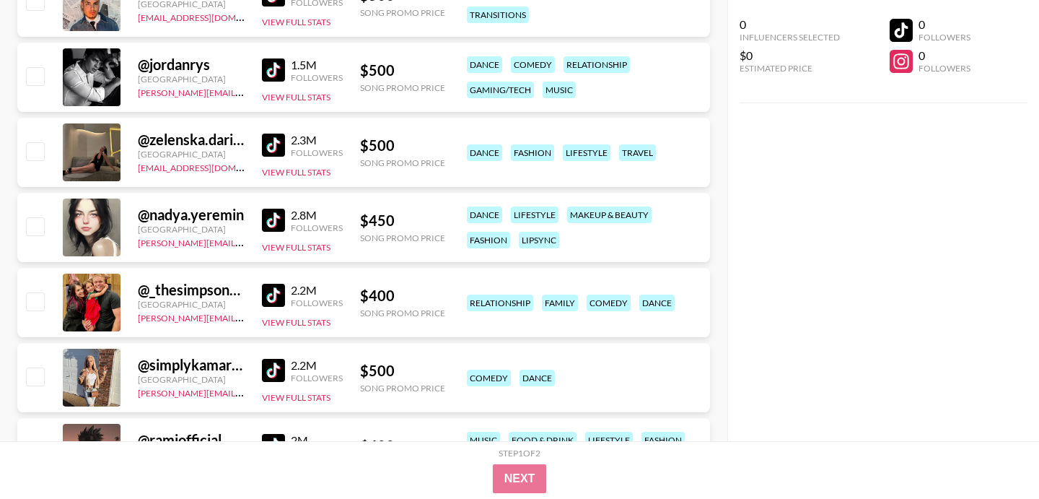
scroll to position [1110, 0]
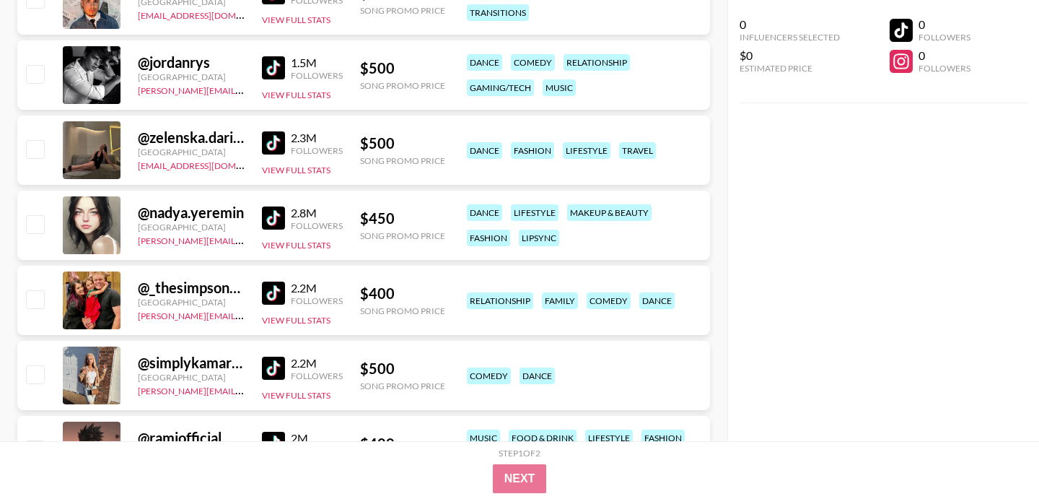
click at [282, 218] on img at bounding box center [273, 217] width 23 height 23
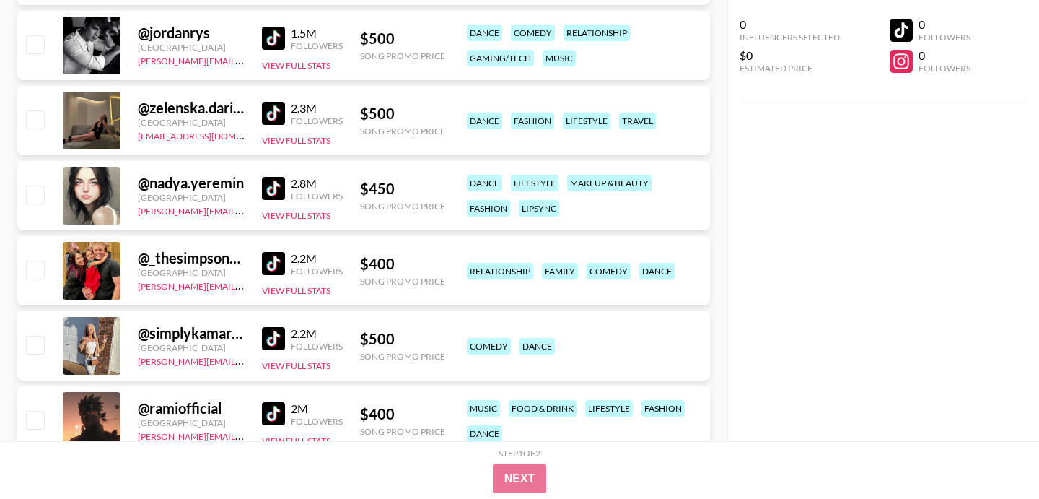
scroll to position [0, 0]
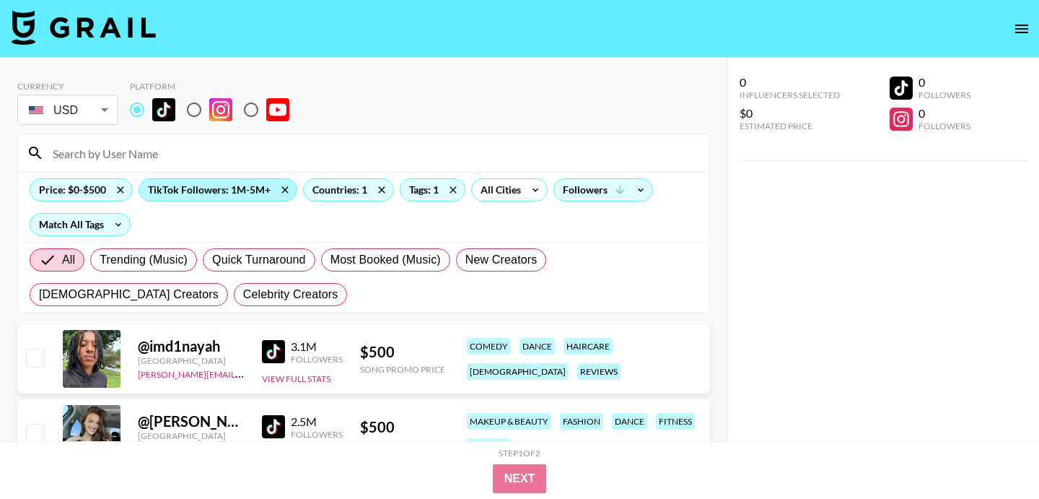
click at [202, 188] on div "TikTok Followers: 1M-5M+" at bounding box center [217, 190] width 157 height 22
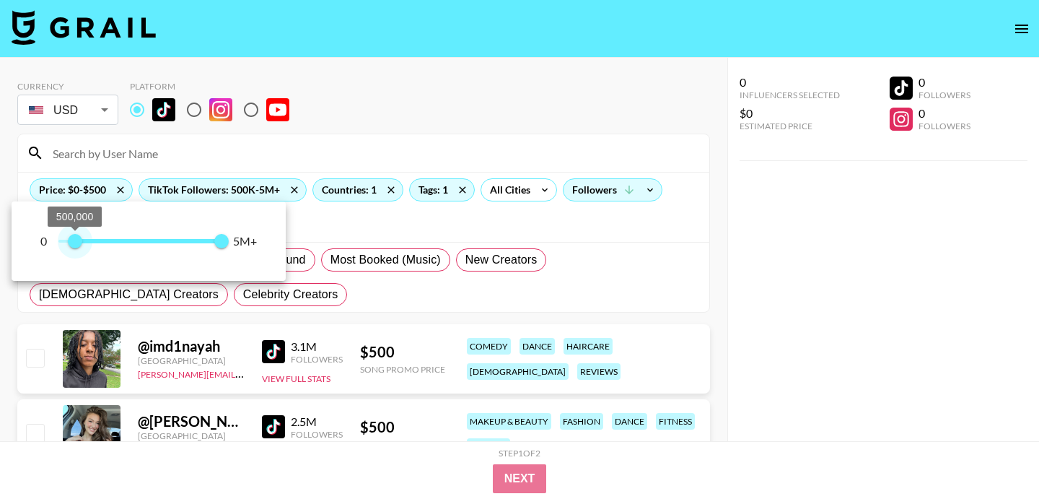
type input "400000"
drag, startPoint x: 92, startPoint y: 239, endPoint x: 71, endPoint y: 240, distance: 20.9
click at [71, 240] on span "400,000" at bounding box center [71, 241] width 14 height 14
click at [90, 199] on div at bounding box center [519, 249] width 1039 height 499
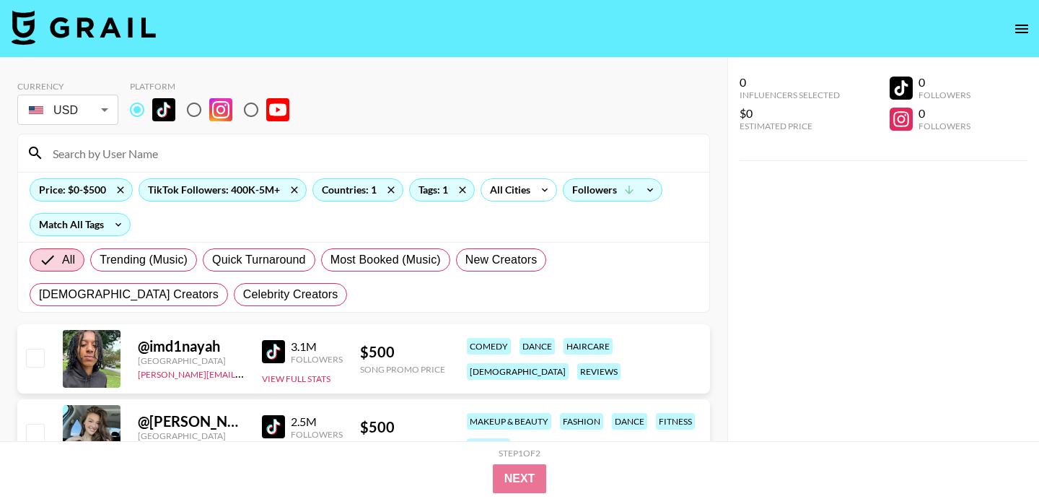
click at [90, 192] on div "Price: $0-$500" at bounding box center [81, 190] width 102 height 22
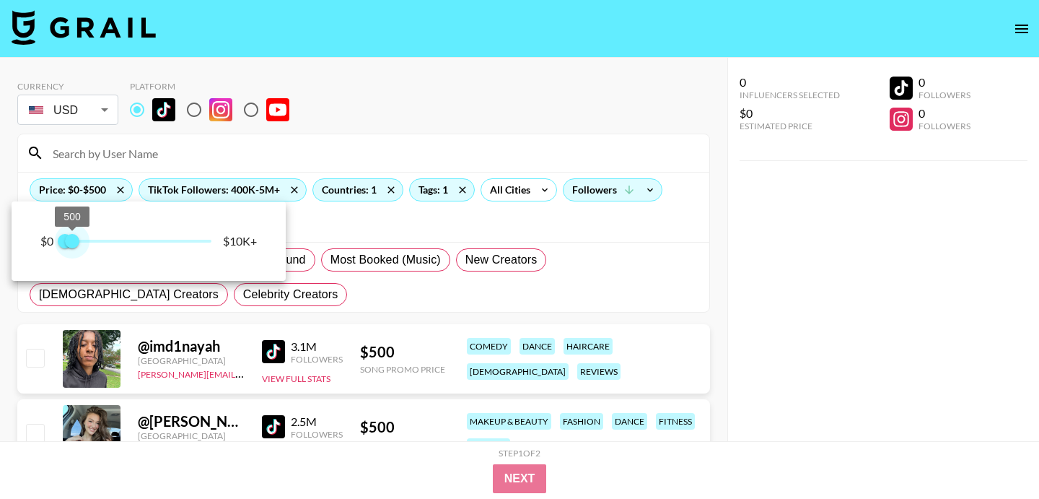
type input "750"
click at [78, 245] on span "750" at bounding box center [76, 241] width 14 height 14
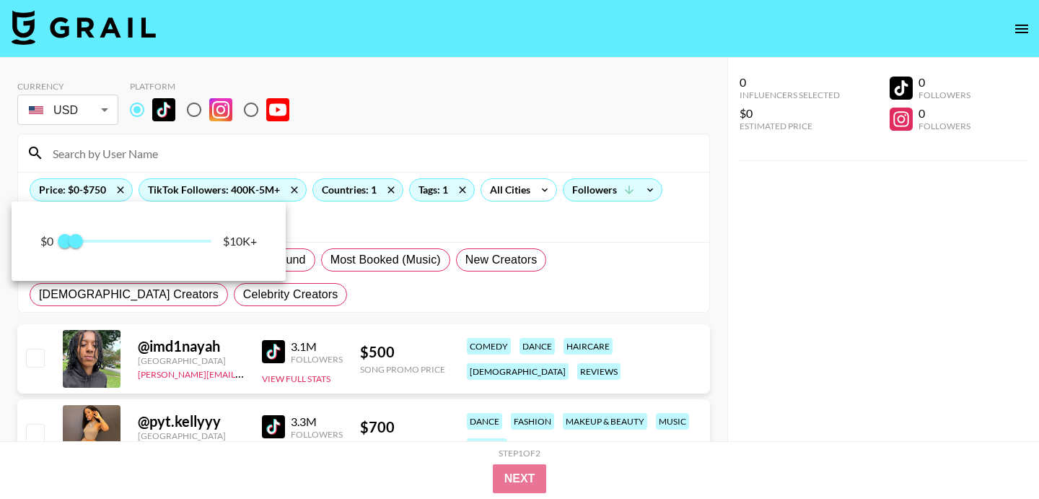
click at [346, 258] on div at bounding box center [519, 249] width 1039 height 499
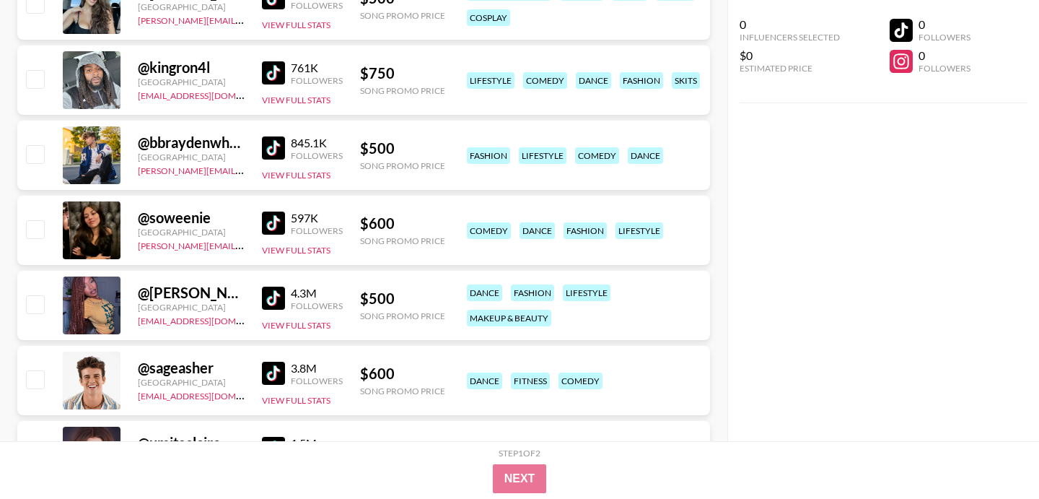
scroll to position [513, 0]
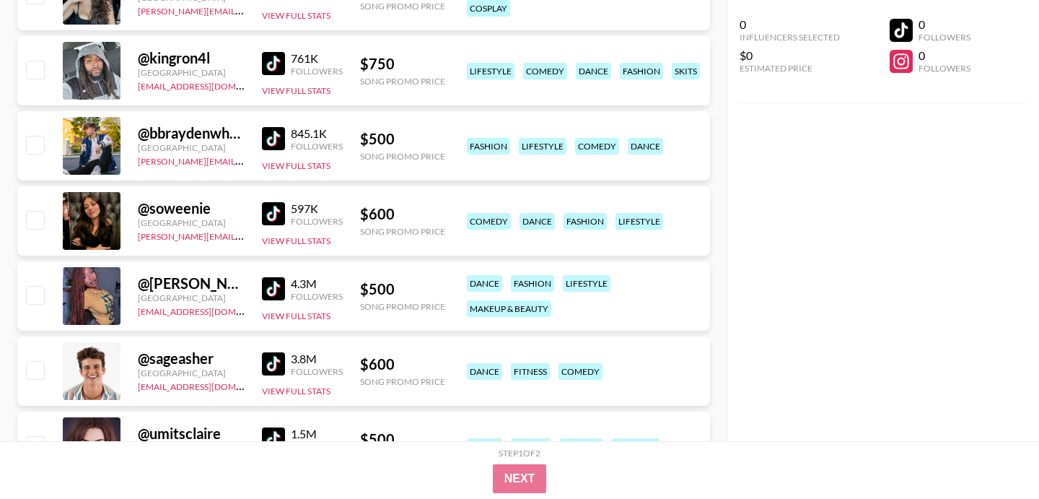
click at [275, 209] on img at bounding box center [273, 213] width 23 height 23
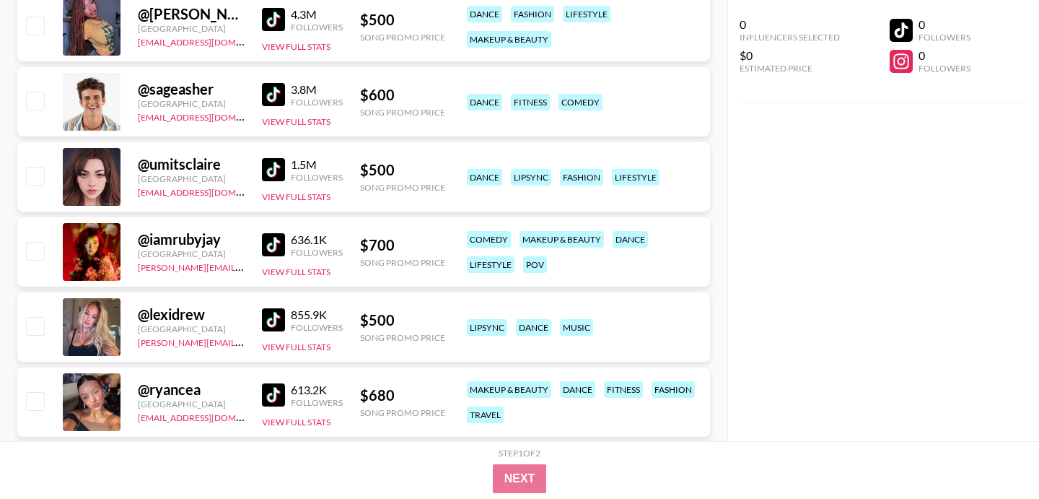
scroll to position [785, 0]
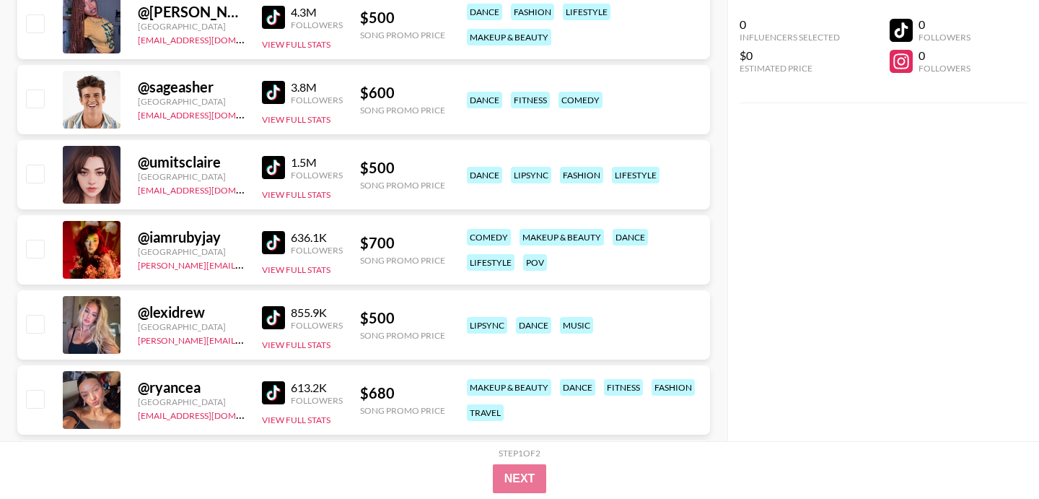
click at [279, 313] on img at bounding box center [273, 317] width 23 height 23
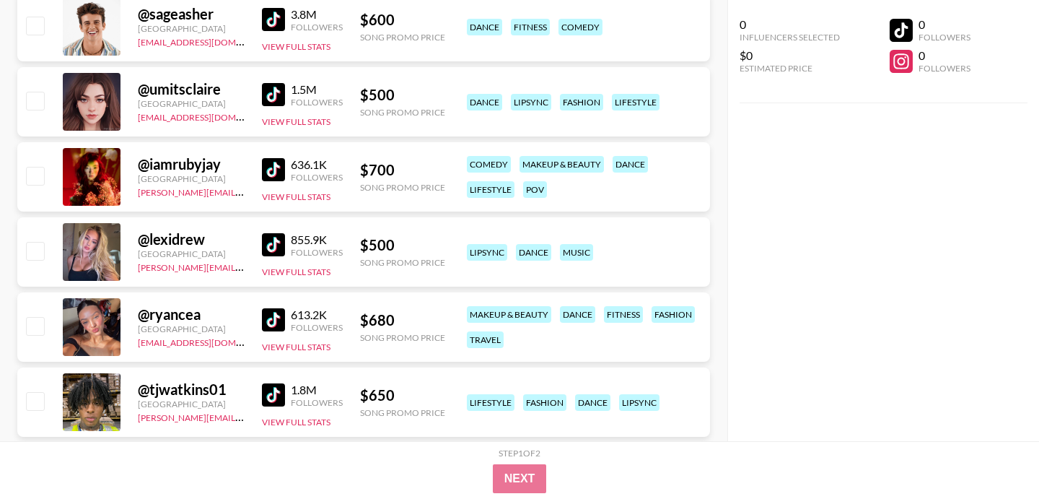
scroll to position [880, 0]
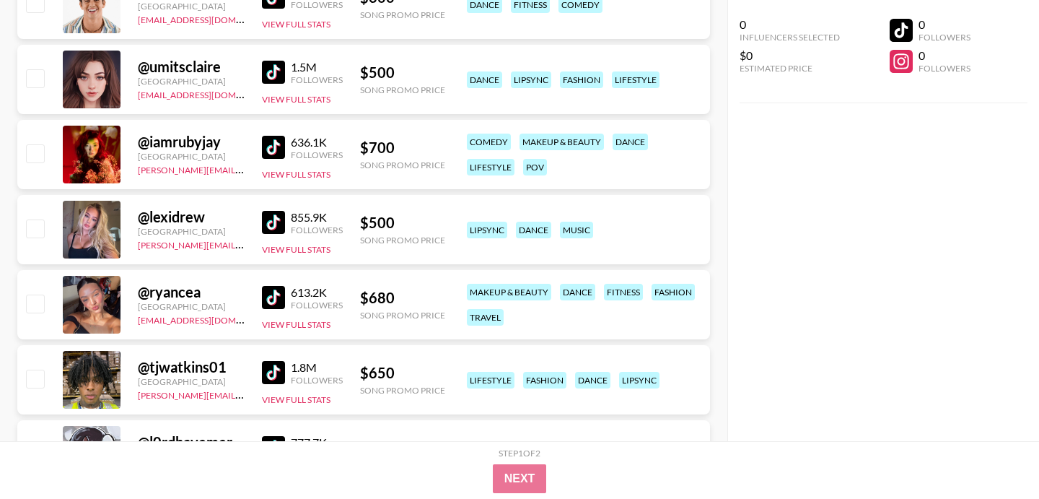
click at [277, 300] on img at bounding box center [273, 297] width 23 height 23
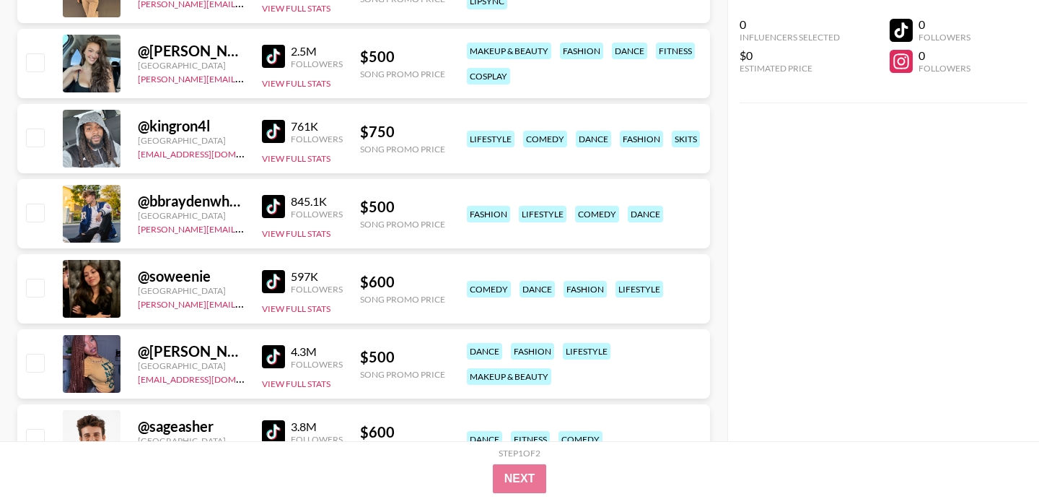
scroll to position [430, 0]
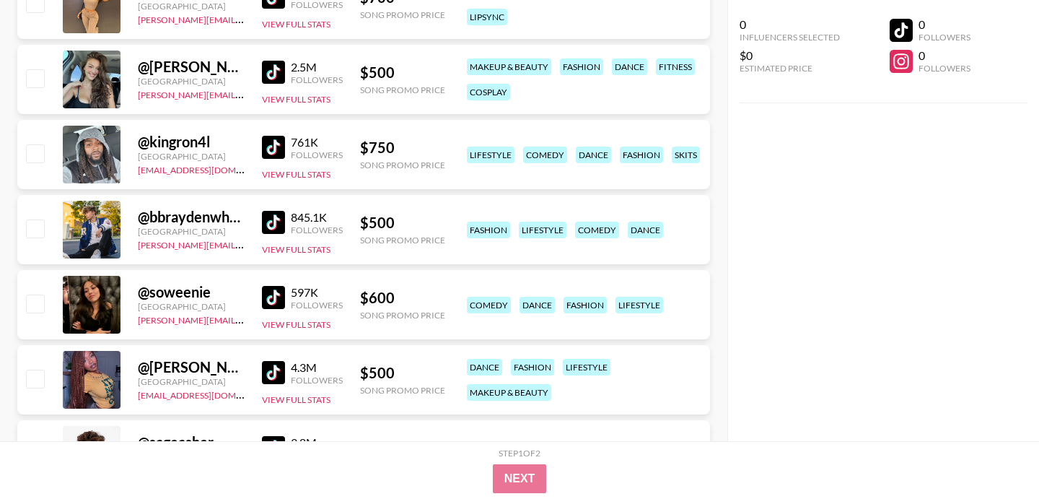
click at [274, 292] on img at bounding box center [273, 297] width 23 height 23
